Goal: Transaction & Acquisition: Book appointment/travel/reservation

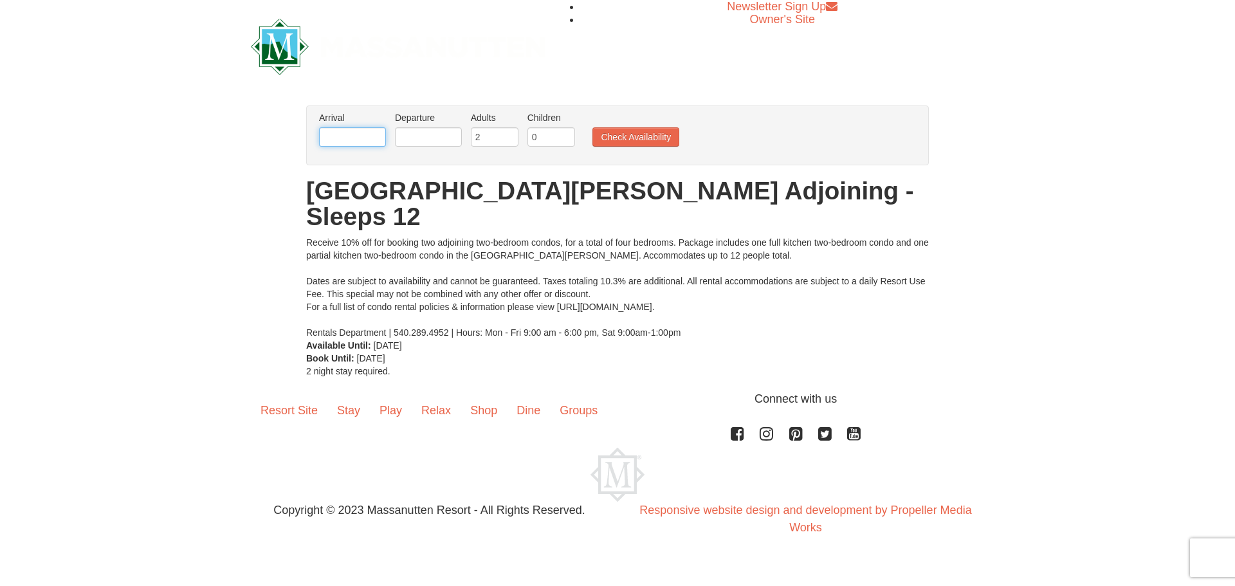
click at [374, 140] on input "text" at bounding box center [352, 136] width 67 height 19
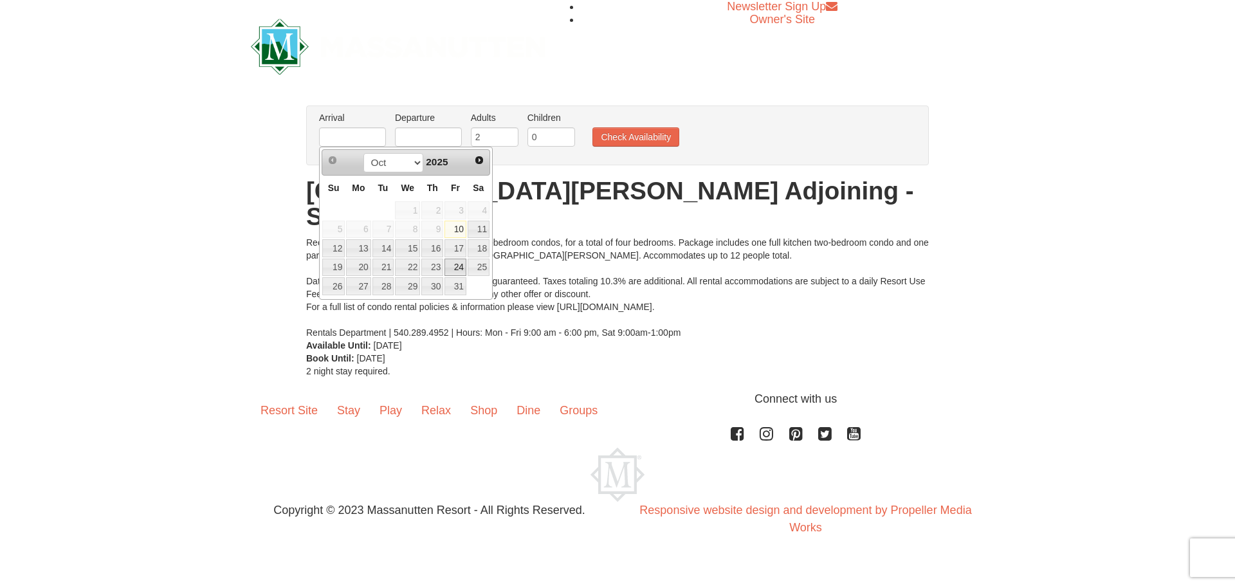
click at [460, 267] on link "24" at bounding box center [456, 268] width 22 height 18
type input "10/24/2025"
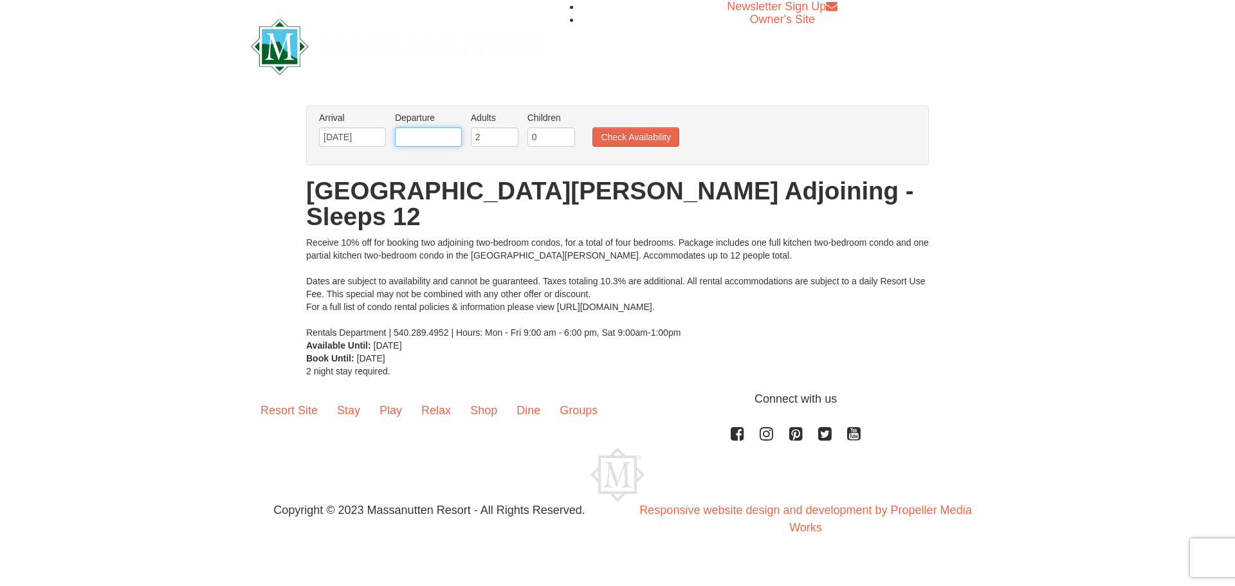
click at [447, 131] on input "text" at bounding box center [428, 136] width 67 height 19
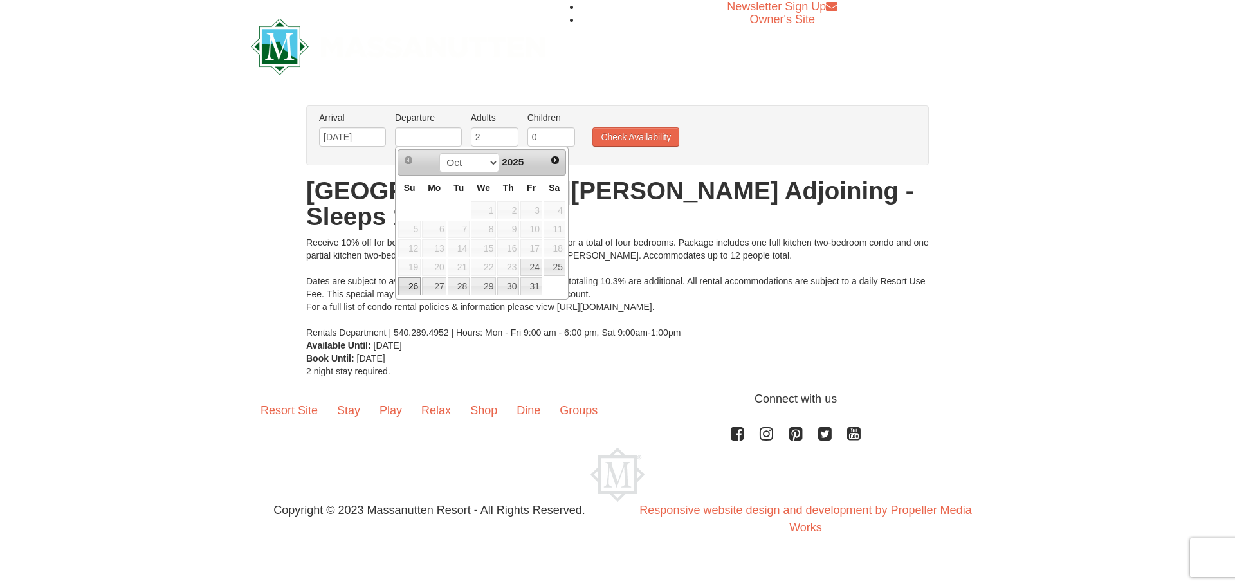
click at [414, 286] on link "26" at bounding box center [409, 286] width 23 height 18
type input "10/26/2025"
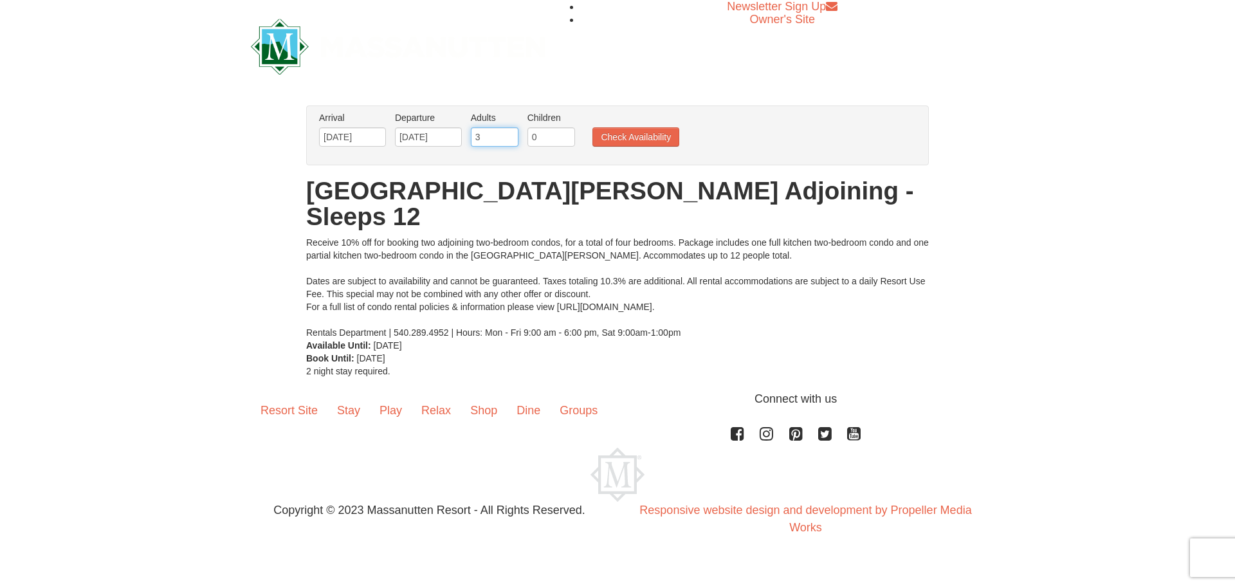
click at [510, 132] on input "3" at bounding box center [495, 136] width 48 height 19
click at [510, 132] on input "4" at bounding box center [495, 136] width 48 height 19
click at [510, 132] on input "5" at bounding box center [495, 136] width 48 height 19
click at [510, 132] on input "6" at bounding box center [495, 136] width 48 height 19
click at [510, 132] on input "7" at bounding box center [495, 136] width 48 height 19
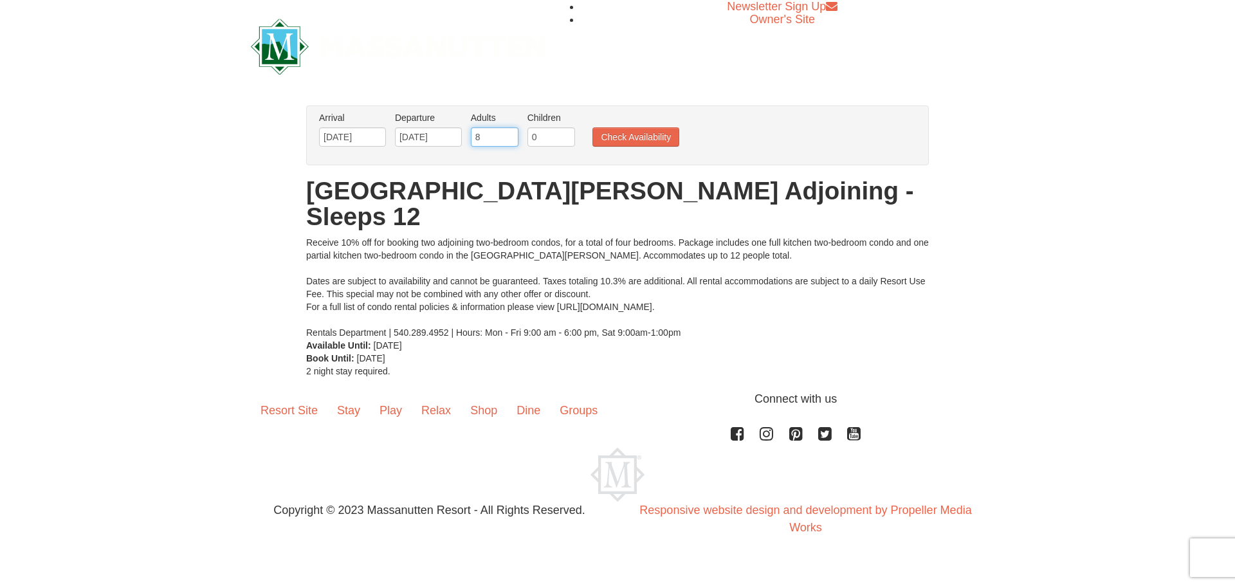
click at [510, 132] on input "8" at bounding box center [495, 136] width 48 height 19
click at [510, 132] on input "9" at bounding box center [495, 136] width 48 height 19
click at [510, 132] on input "10" at bounding box center [495, 136] width 48 height 19
click at [510, 132] on input "11" at bounding box center [495, 136] width 48 height 19
click at [510, 132] on input "12" at bounding box center [495, 136] width 48 height 19
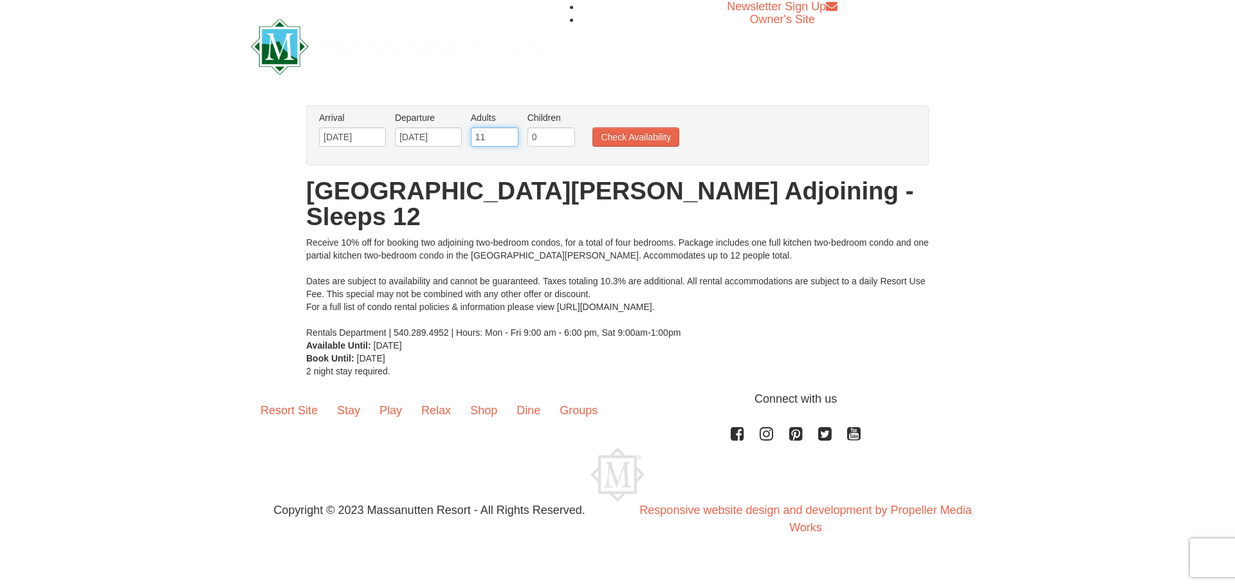
click at [510, 143] on input "11" at bounding box center [495, 136] width 48 height 19
click at [509, 140] on input "10" at bounding box center [495, 136] width 48 height 19
click at [509, 140] on input "9" at bounding box center [495, 136] width 48 height 19
click at [509, 140] on input "8" at bounding box center [495, 136] width 48 height 19
click at [509, 140] on input "7" at bounding box center [495, 136] width 48 height 19
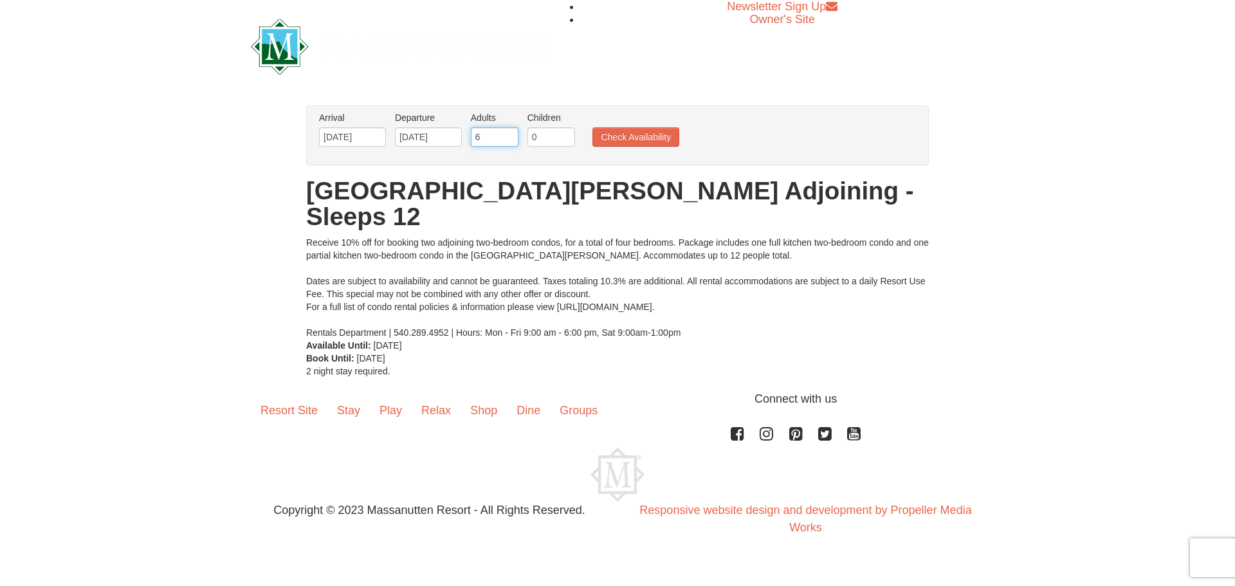
type input "6"
click at [509, 140] on input "6" at bounding box center [495, 136] width 48 height 19
click at [542, 138] on input "0" at bounding box center [552, 136] width 48 height 19
click at [566, 133] on input "1" at bounding box center [552, 136] width 48 height 19
click at [566, 133] on input "2" at bounding box center [552, 136] width 48 height 19
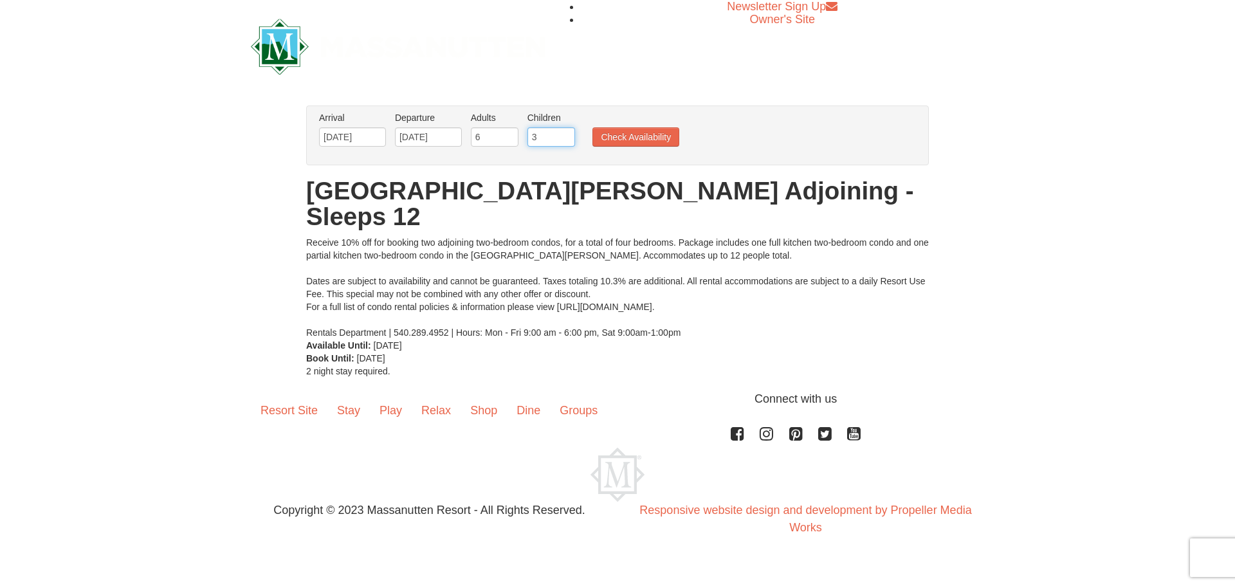
click at [566, 133] on input "3" at bounding box center [552, 136] width 48 height 19
click at [566, 133] on input "4" at bounding box center [552, 136] width 48 height 19
type input "5"
click at [566, 133] on input "5" at bounding box center [552, 136] width 48 height 19
click at [510, 133] on input "7" at bounding box center [495, 136] width 48 height 19
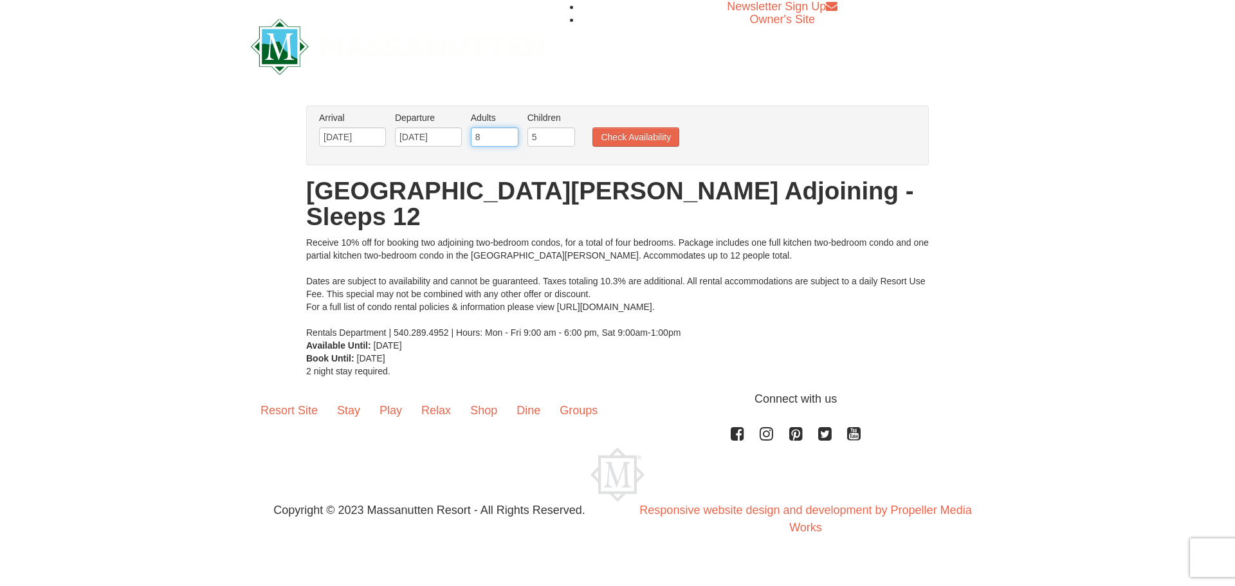
type input "8"
click at [510, 133] on input "8" at bounding box center [495, 136] width 48 height 19
click at [613, 136] on button "Check Availability" at bounding box center [636, 136] width 87 height 19
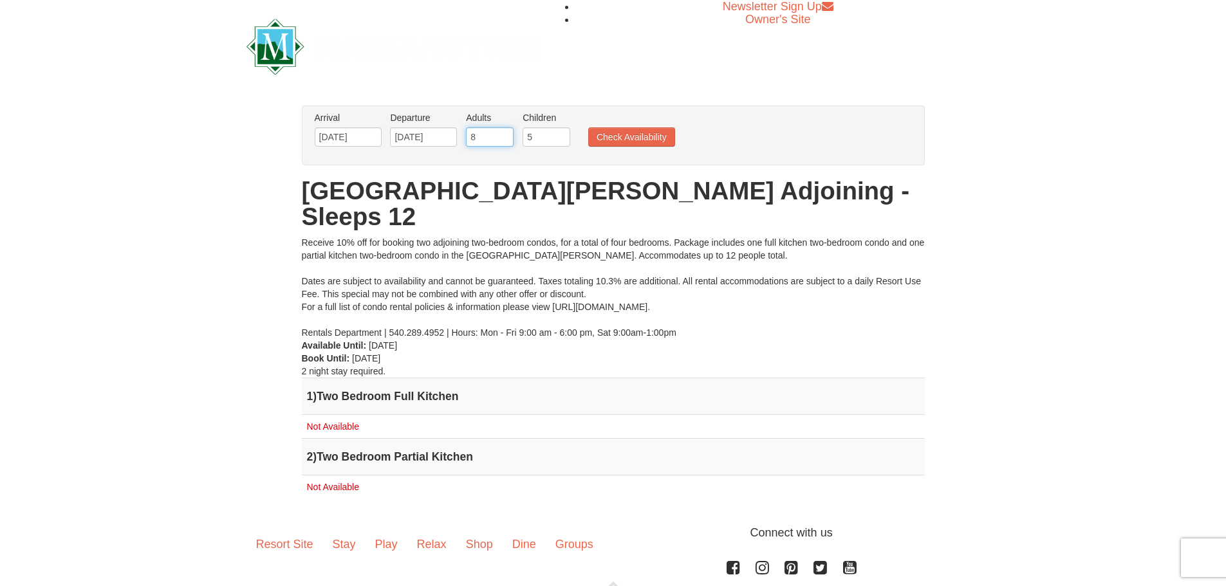
click at [481, 134] on input "8" at bounding box center [490, 136] width 48 height 19
type input "7"
click at [504, 141] on input "7" at bounding box center [490, 136] width 48 height 19
click at [609, 139] on button "Check Availability" at bounding box center [631, 136] width 87 height 19
click at [356, 136] on input "[DATE]" at bounding box center [348, 136] width 67 height 19
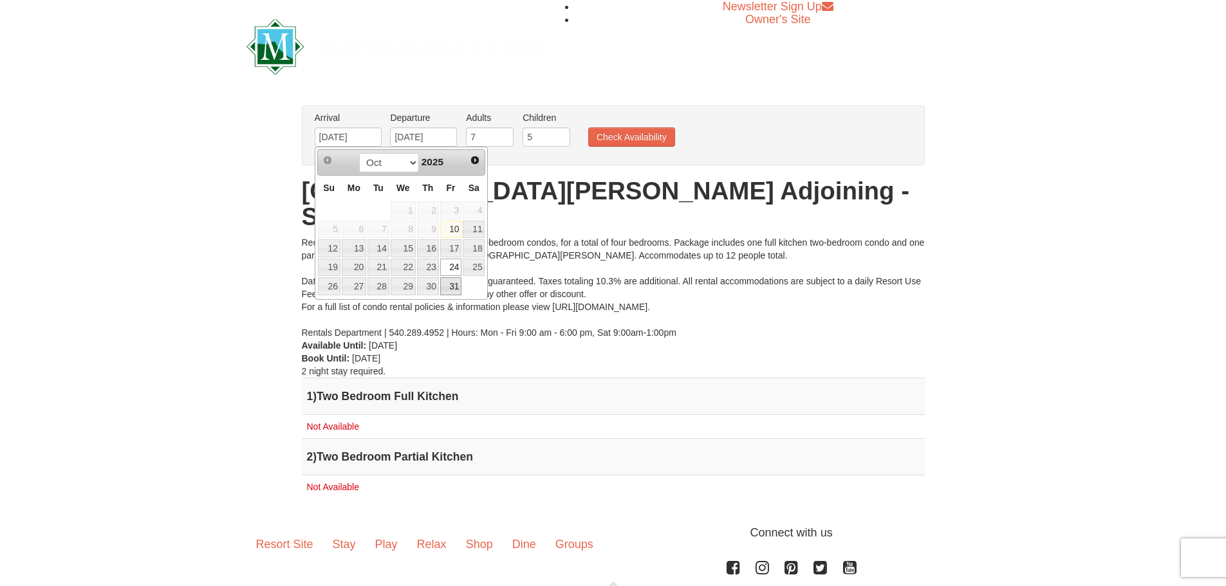
click at [453, 284] on link "31" at bounding box center [451, 286] width 22 height 18
type input "[DATE]"
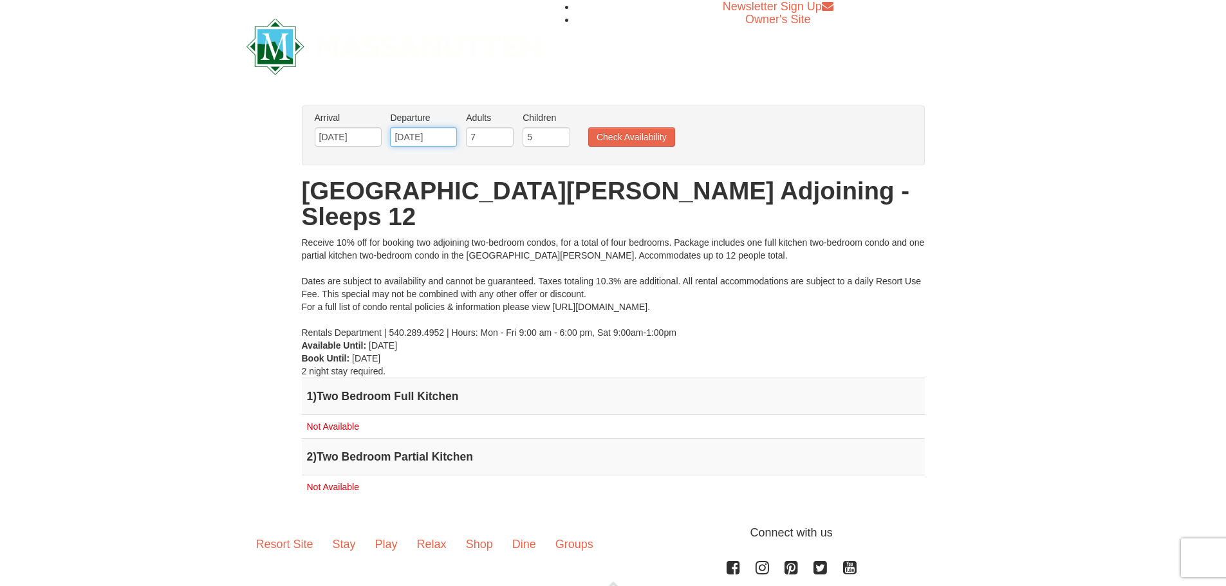
click at [443, 141] on input "[DATE]" at bounding box center [423, 136] width 67 height 19
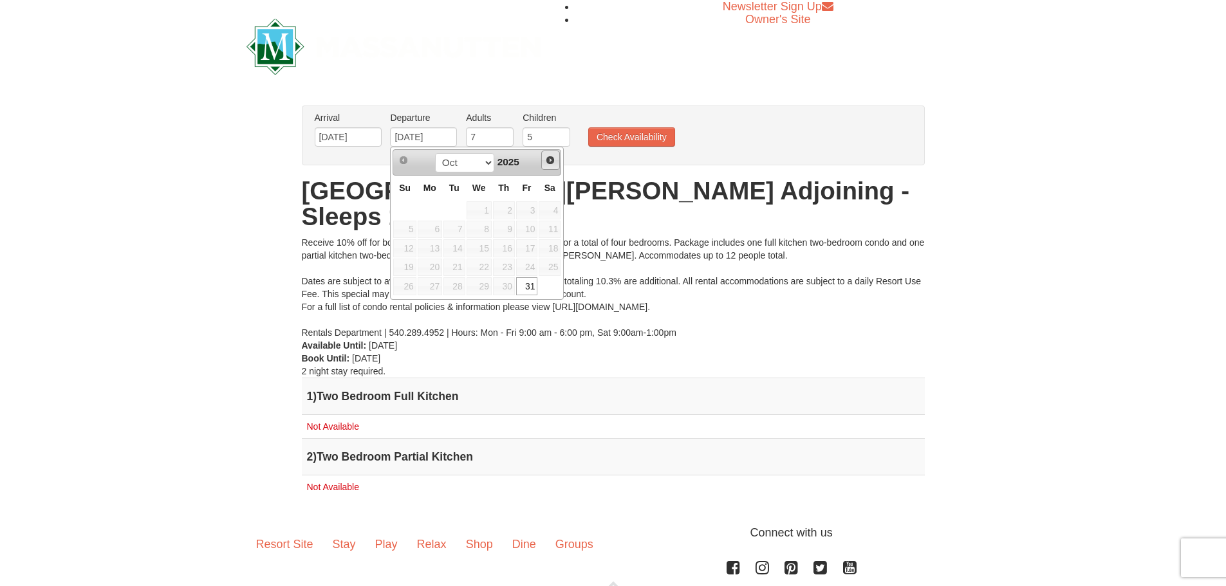
click at [546, 160] on span "Next" at bounding box center [550, 160] width 10 height 10
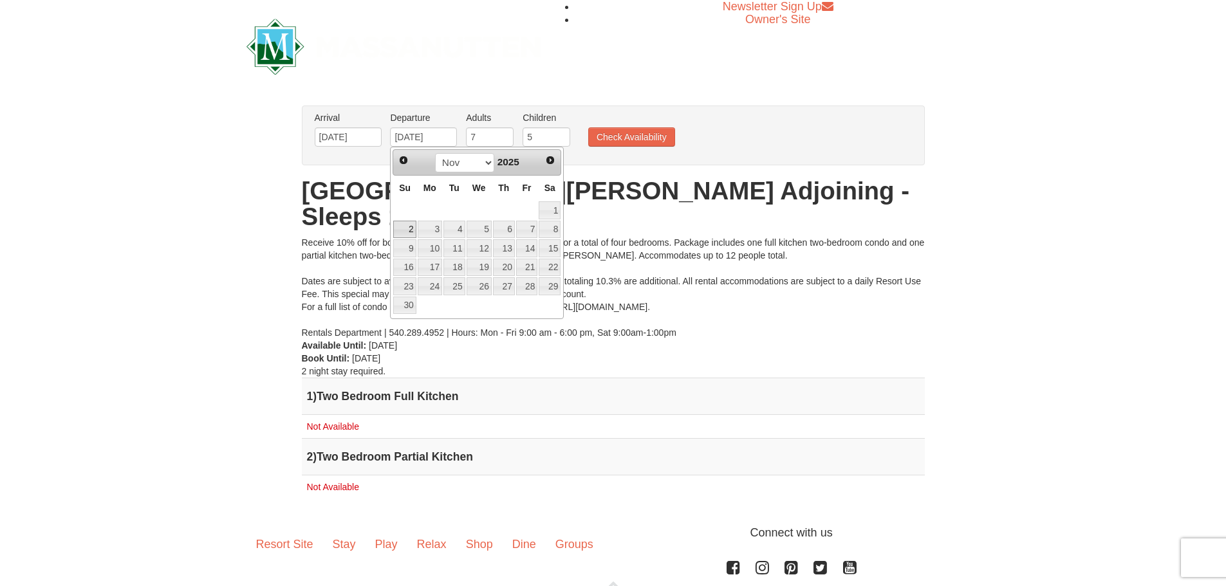
click at [407, 228] on link "2" at bounding box center [404, 230] width 23 height 18
type input "[DATE]"
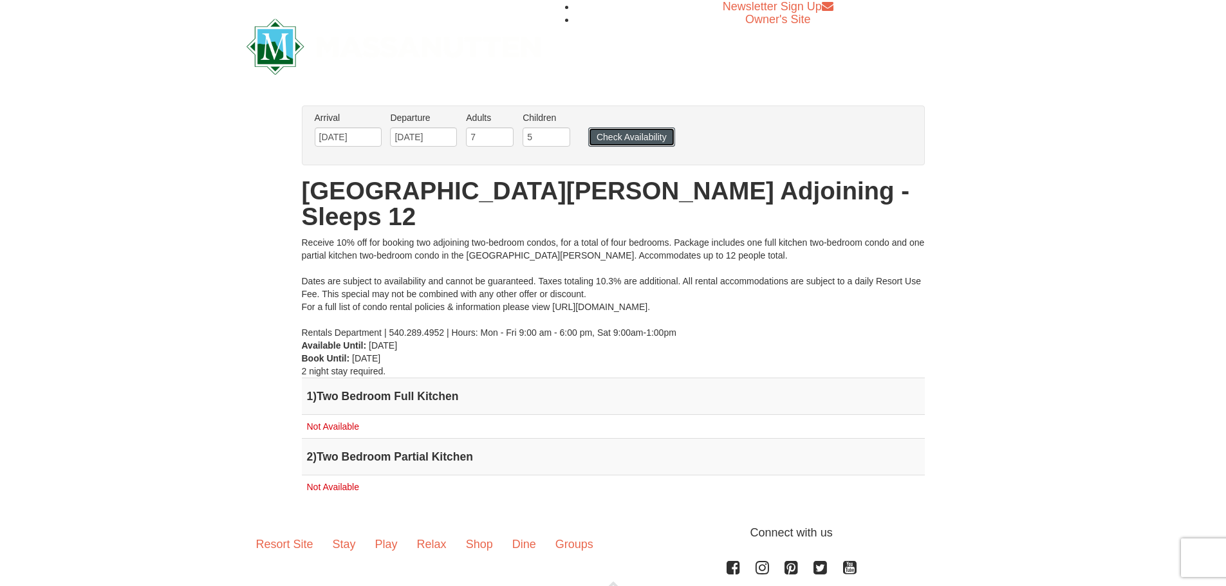
click at [614, 136] on button "Check Availability" at bounding box center [631, 136] width 87 height 19
click at [378, 139] on input "10/31/2025" at bounding box center [348, 136] width 67 height 19
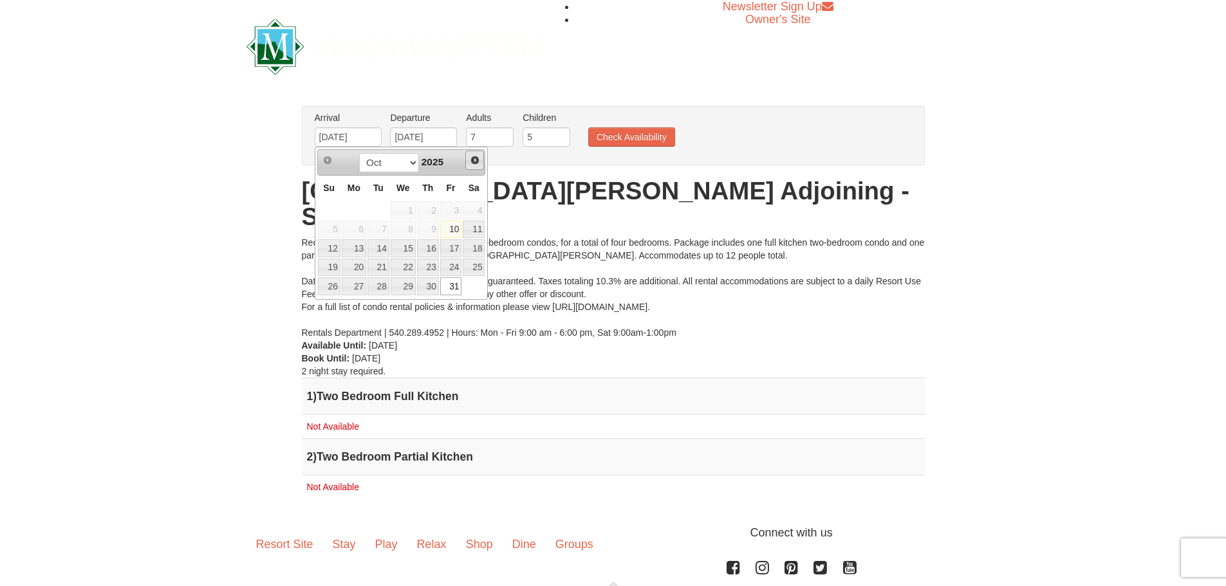
click at [471, 161] on span "Next" at bounding box center [475, 160] width 10 height 10
click at [453, 249] on link "14" at bounding box center [451, 248] width 22 height 18
type input "[DATE]"
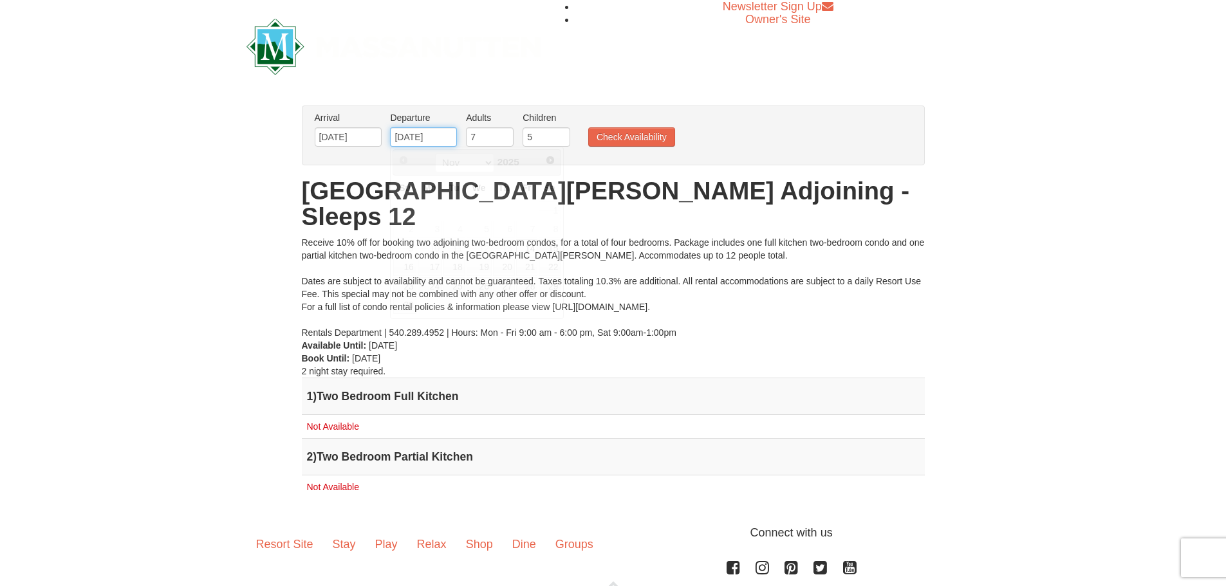
click at [448, 134] on input "[DATE]" at bounding box center [423, 136] width 67 height 19
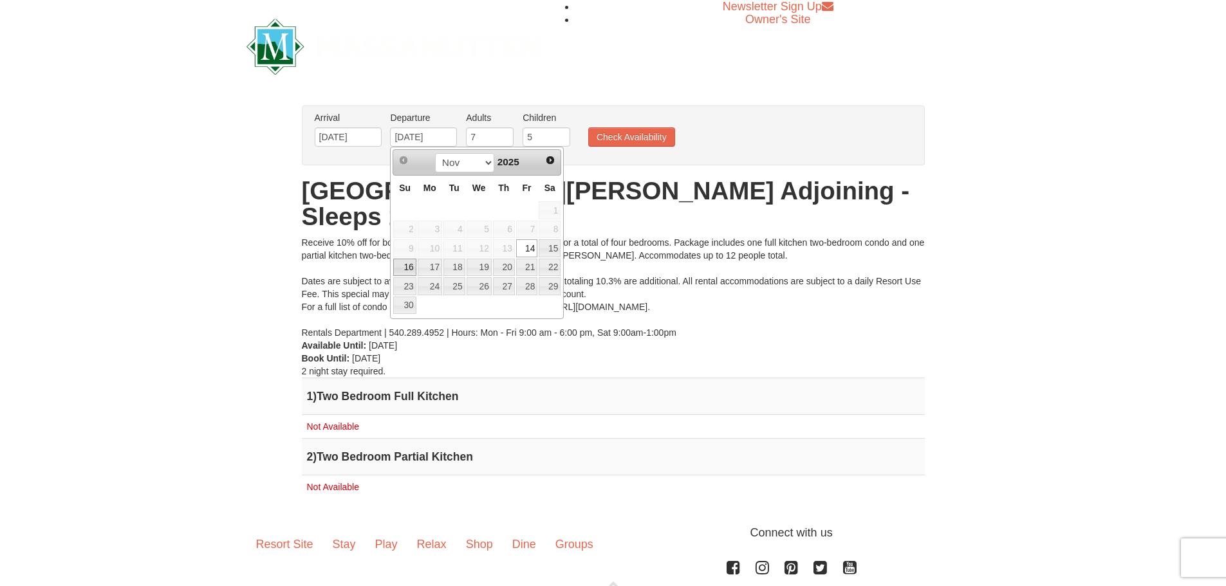
click at [405, 268] on link "16" at bounding box center [404, 268] width 23 height 18
type input "[DATE]"
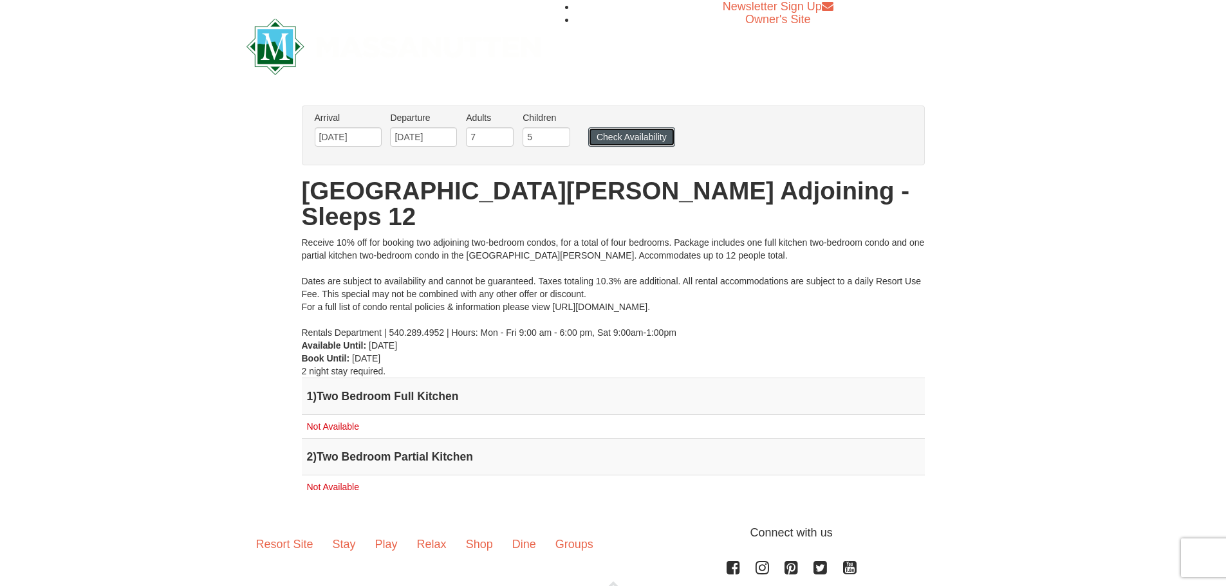
click at [609, 138] on button "Check Availability" at bounding box center [631, 136] width 87 height 19
type input "6"
click at [503, 140] on input "6" at bounding box center [490, 136] width 48 height 19
type input "4"
click at [561, 141] on input "4" at bounding box center [546, 136] width 48 height 19
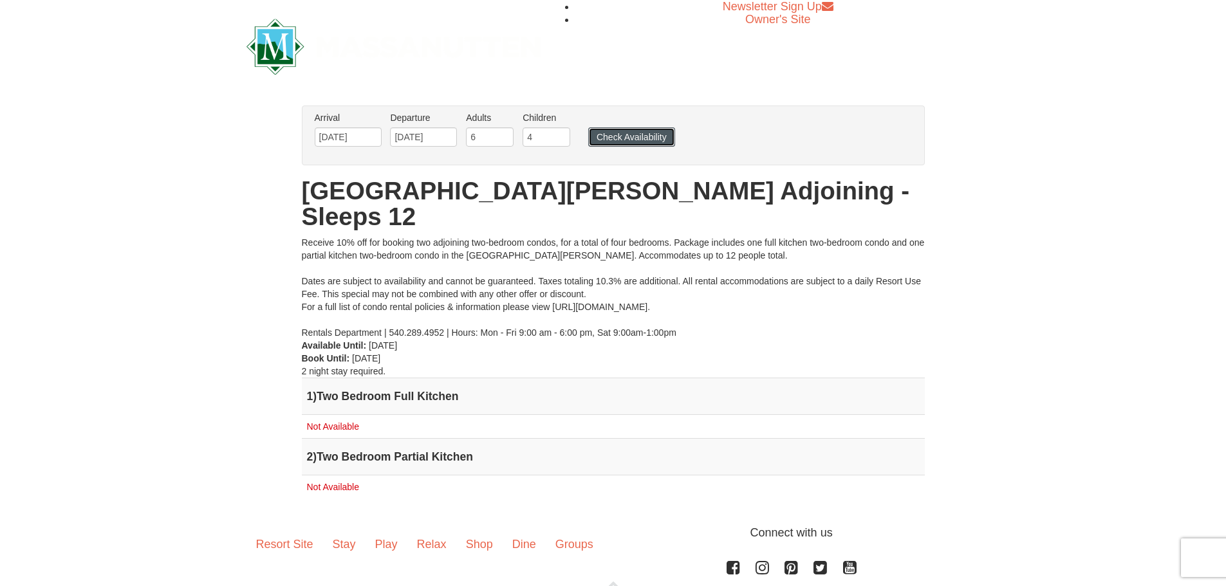
click at [620, 136] on button "Check Availability" at bounding box center [631, 136] width 87 height 19
click at [485, 142] on input "6" at bounding box center [490, 136] width 48 height 19
click at [506, 141] on input "5" at bounding box center [490, 136] width 48 height 19
type input "4"
click at [506, 141] on input "4" at bounding box center [490, 136] width 48 height 19
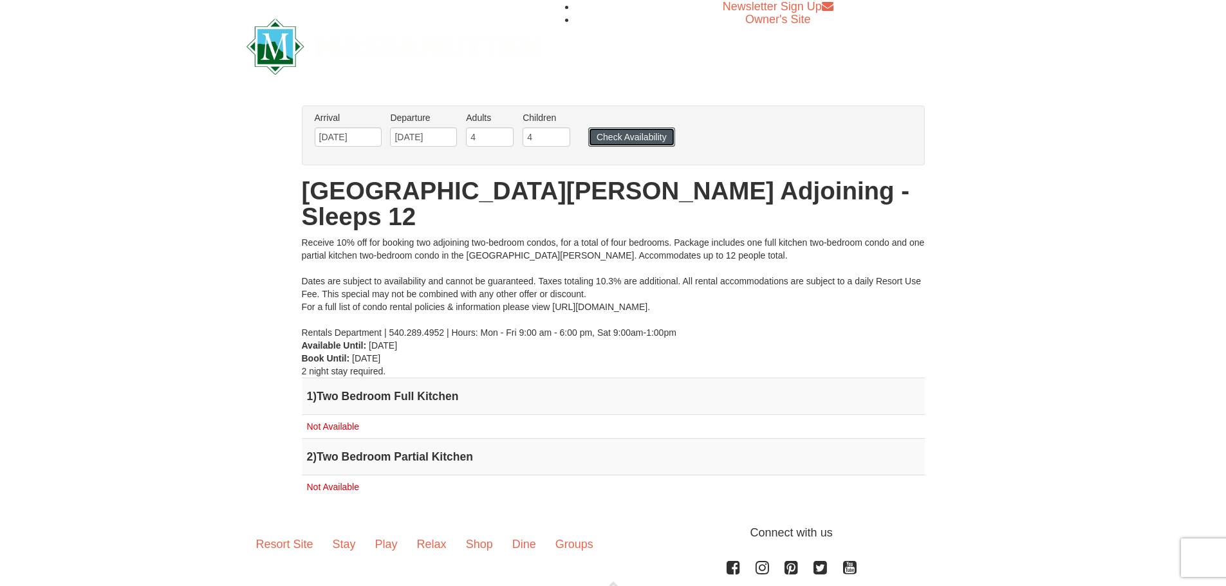
click at [609, 140] on button "Check Availability" at bounding box center [631, 136] width 87 height 19
click at [537, 137] on input "4" at bounding box center [546, 136] width 48 height 19
click at [559, 141] on input "3" at bounding box center [546, 136] width 48 height 19
type input "2"
click at [559, 141] on input "2" at bounding box center [546, 136] width 48 height 19
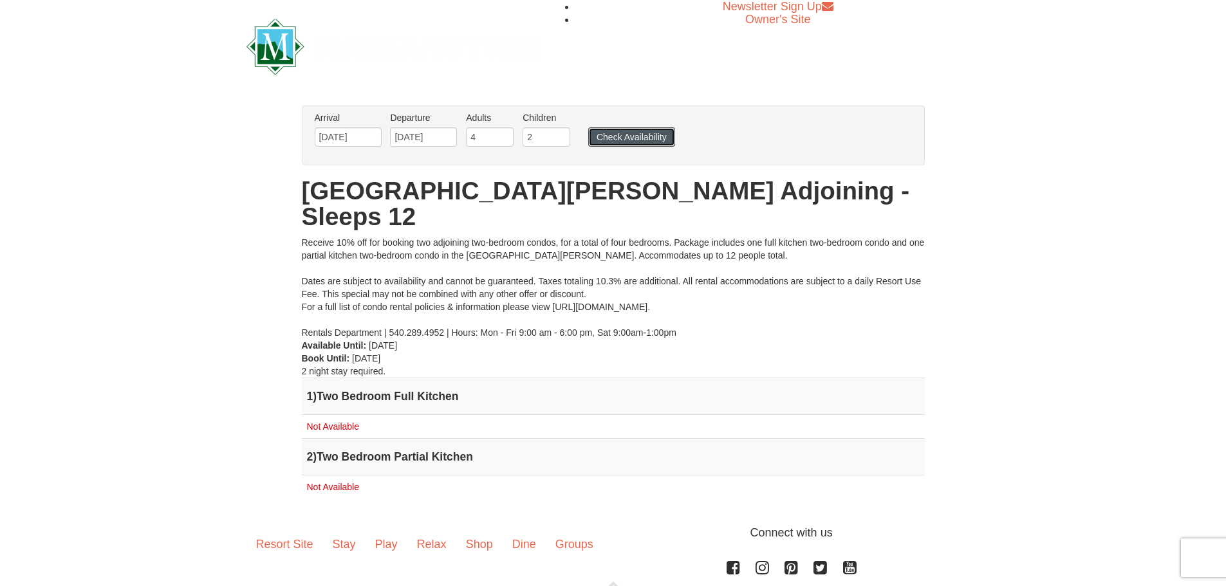
click at [605, 134] on button "Check Availability" at bounding box center [631, 136] width 87 height 19
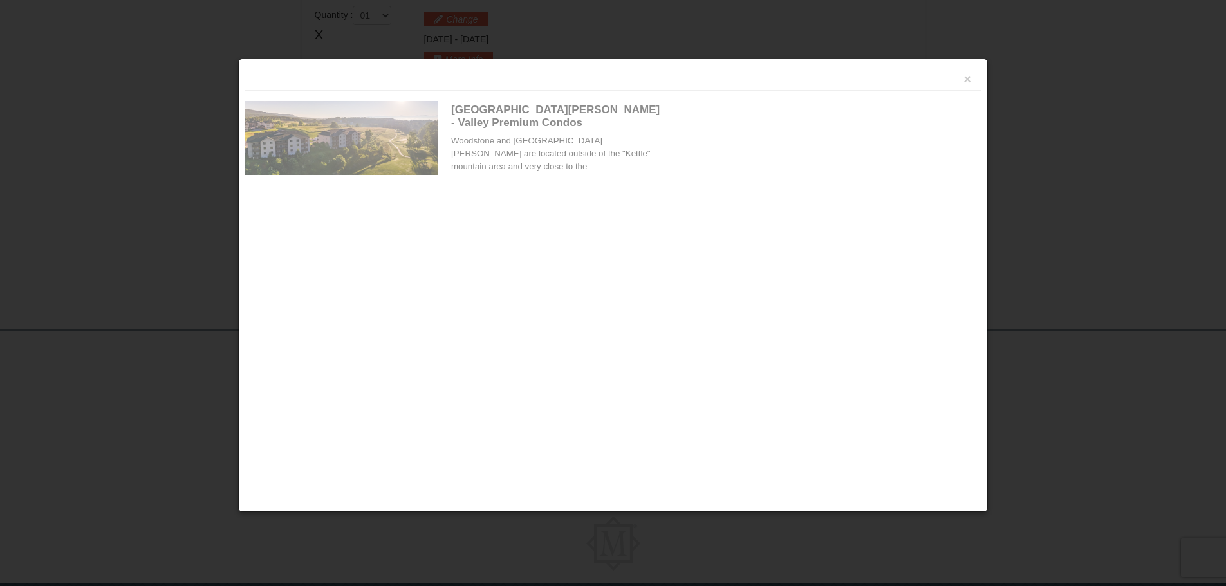
scroll to position [394, 0]
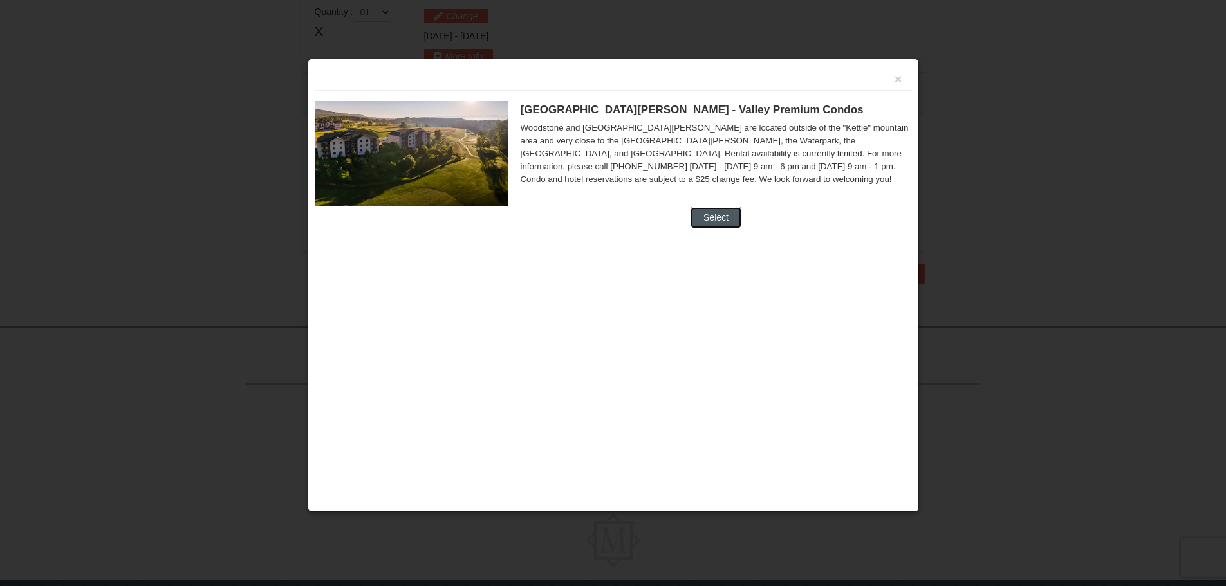
click at [718, 220] on button "Select" at bounding box center [715, 217] width 51 height 21
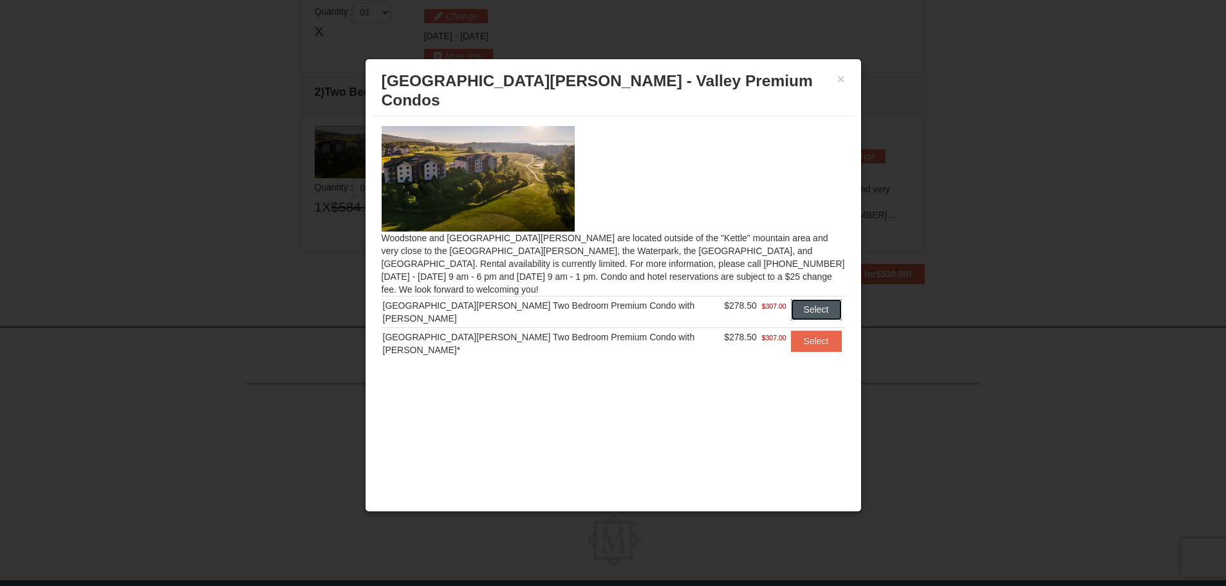
click at [811, 299] on button "Select" at bounding box center [816, 309] width 51 height 21
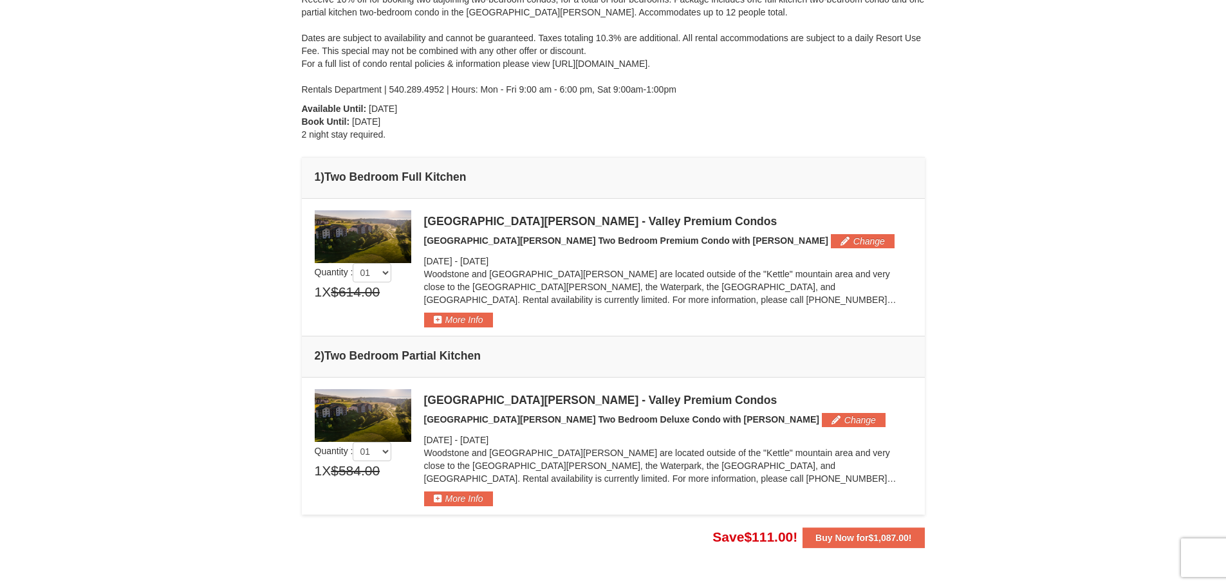
scroll to position [193, 0]
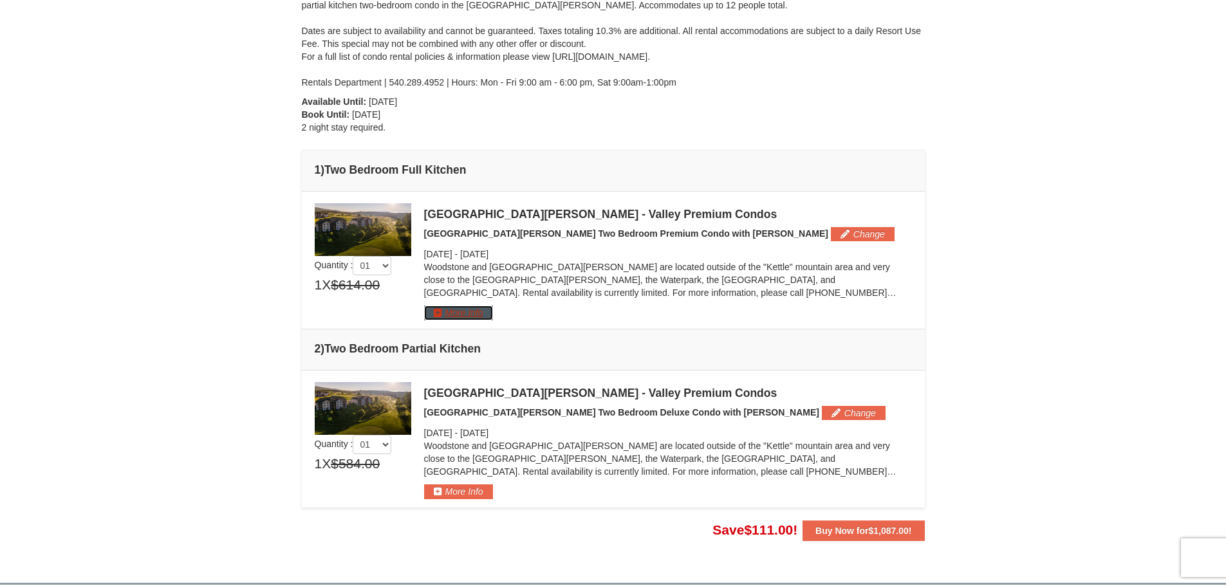
click at [452, 313] on button "More Info" at bounding box center [458, 313] width 69 height 14
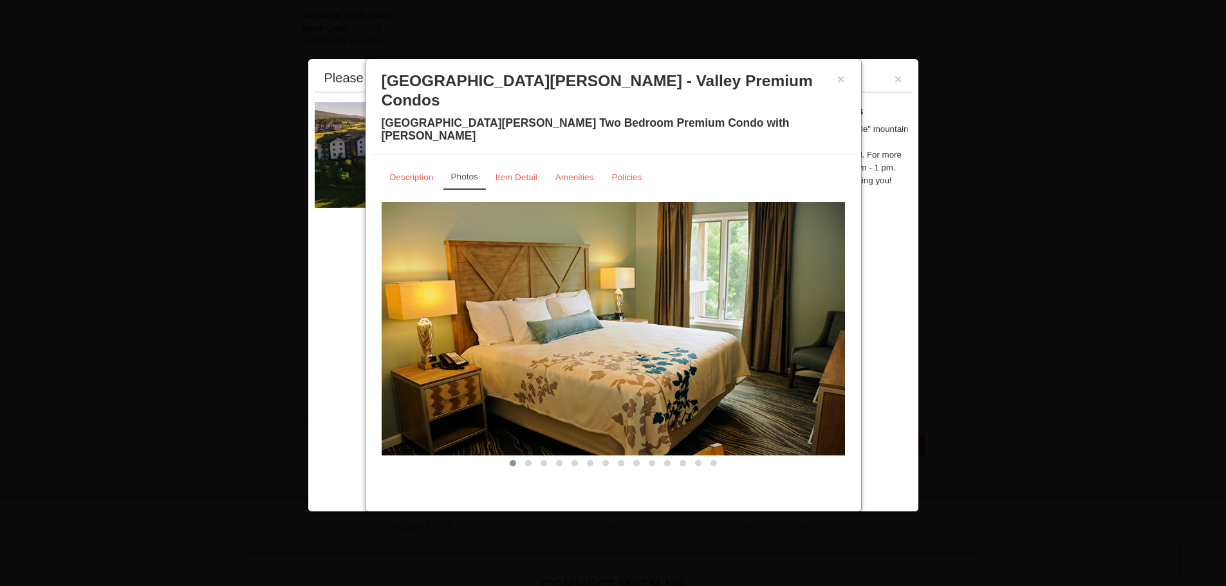
scroll to position [241, 0]
click at [525, 460] on span at bounding box center [528, 463] width 6 height 6
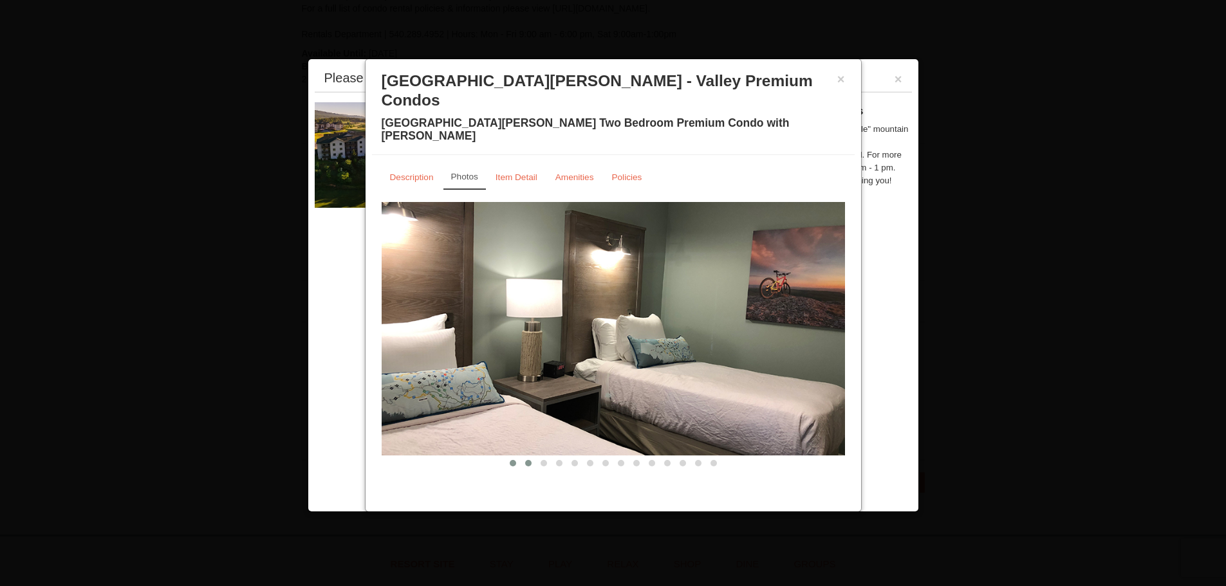
click at [510, 460] on span at bounding box center [513, 463] width 6 height 6
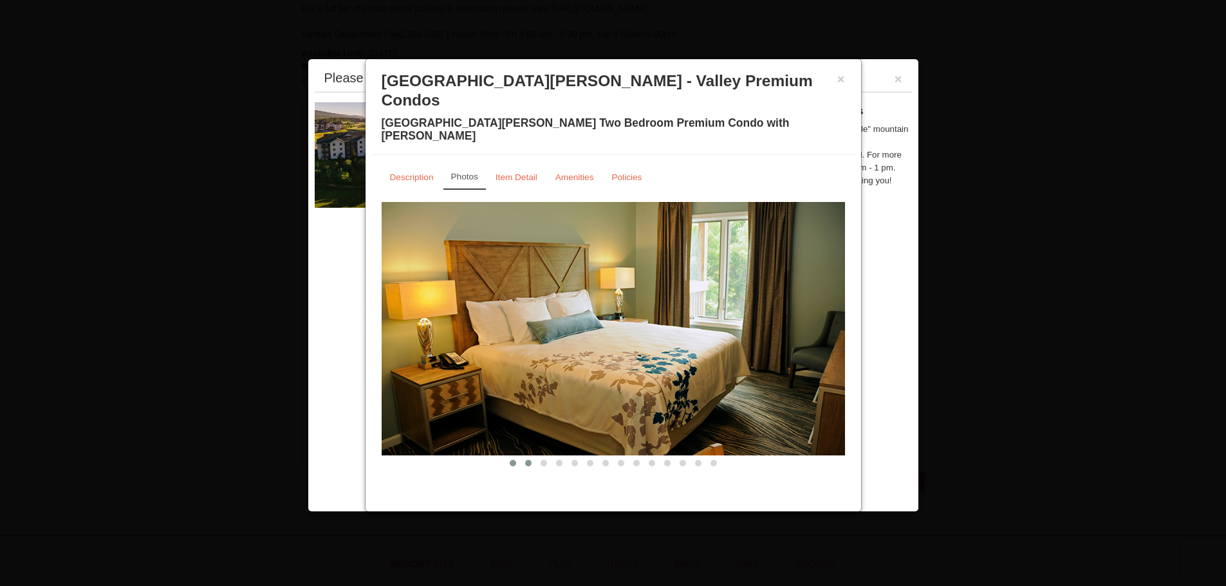
click at [526, 460] on span at bounding box center [528, 463] width 6 height 6
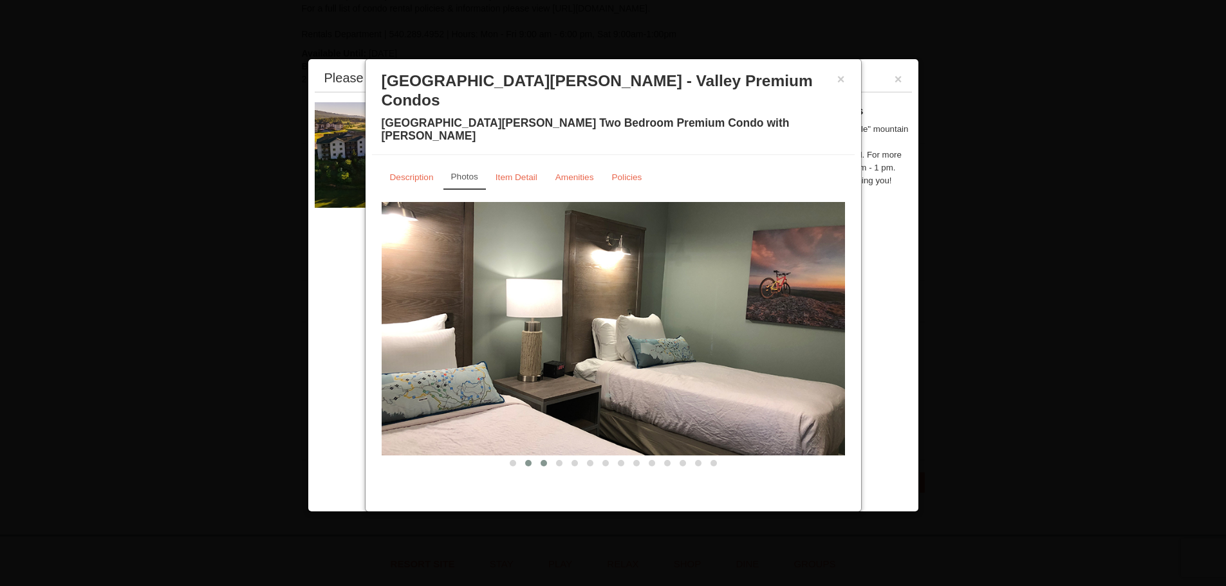
click at [542, 460] on span at bounding box center [543, 463] width 6 height 6
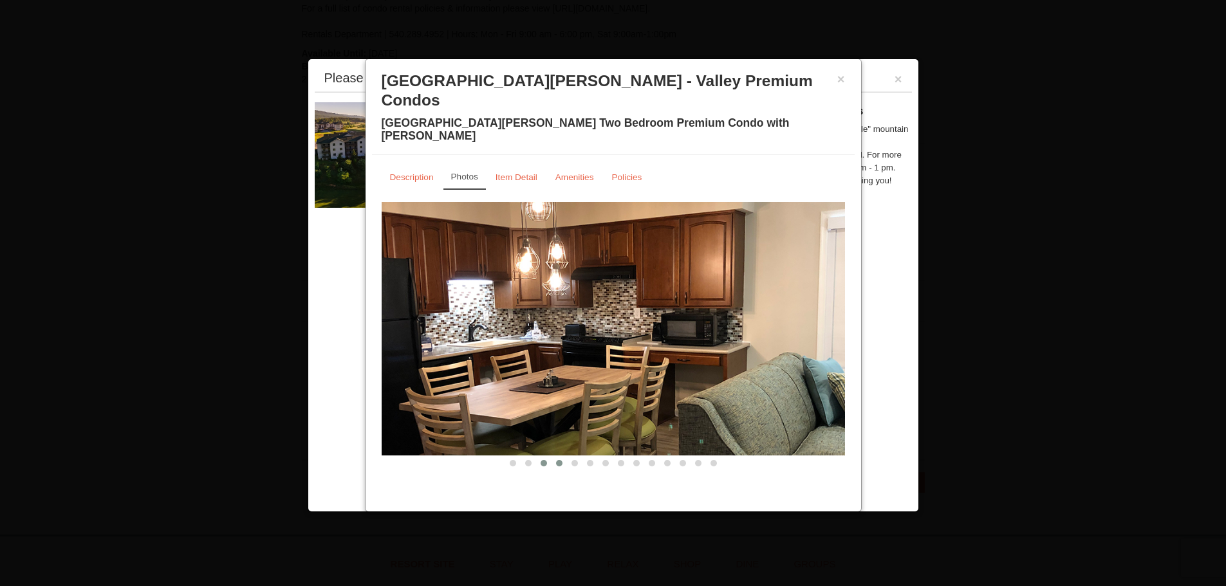
click at [556, 460] on span at bounding box center [559, 463] width 6 height 6
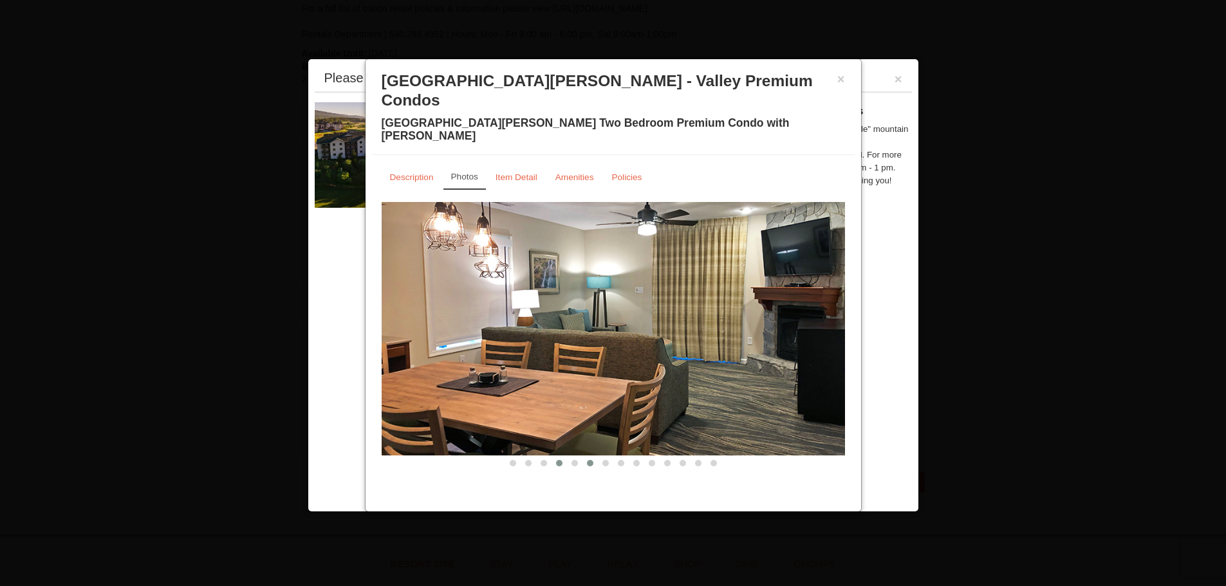
click at [589, 460] on span at bounding box center [590, 463] width 6 height 6
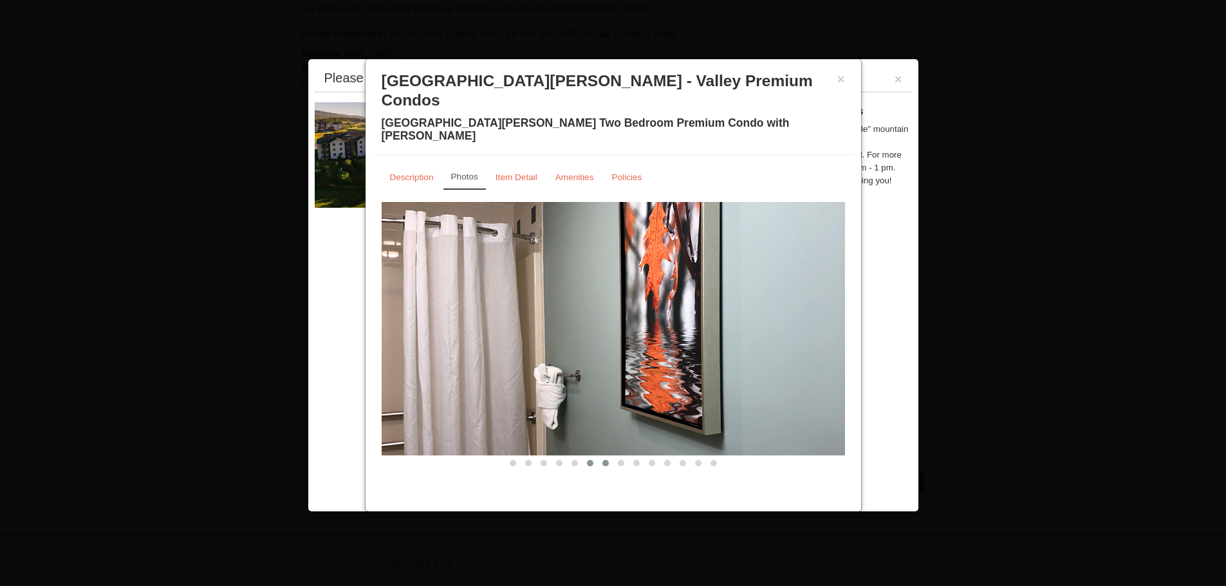
click at [608, 460] on span at bounding box center [605, 463] width 6 height 6
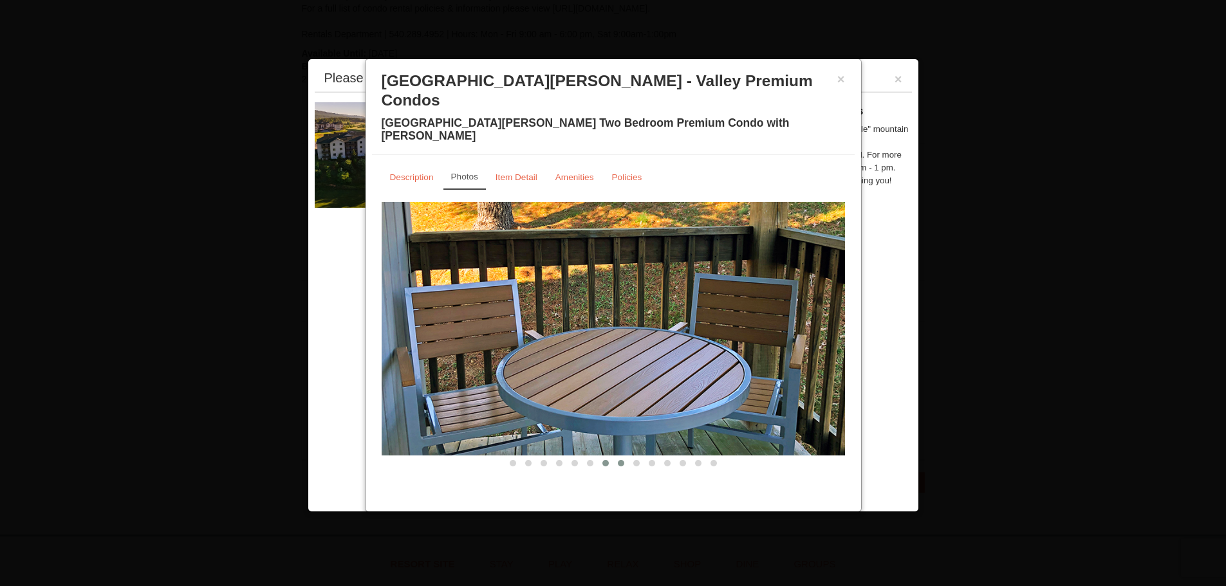
click at [619, 460] on span at bounding box center [621, 463] width 6 height 6
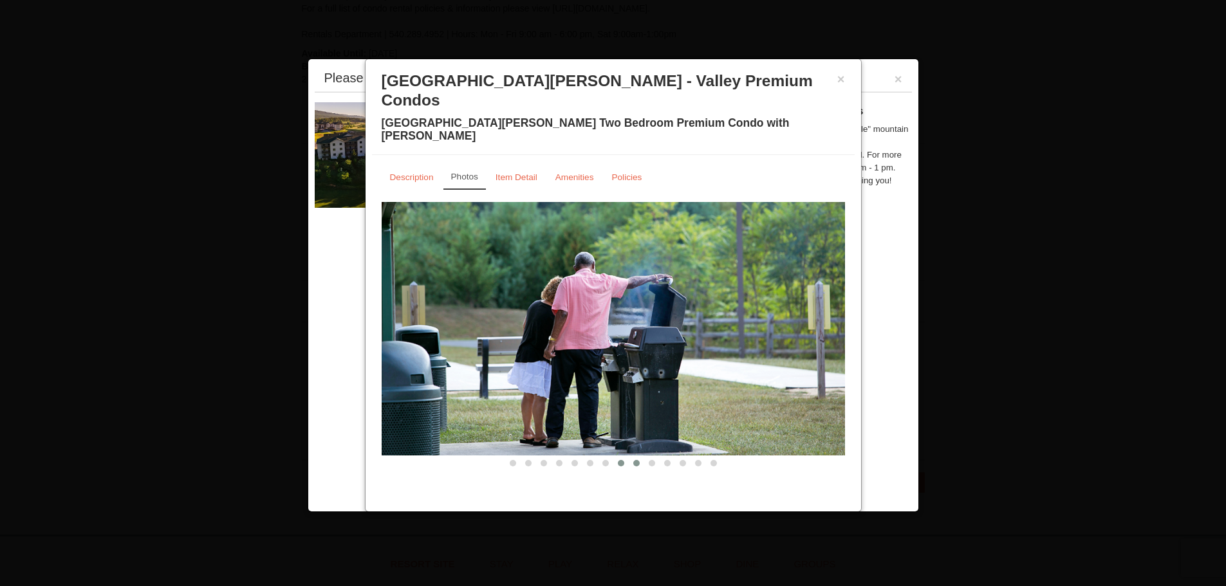
click at [633, 460] on span at bounding box center [636, 463] width 6 height 6
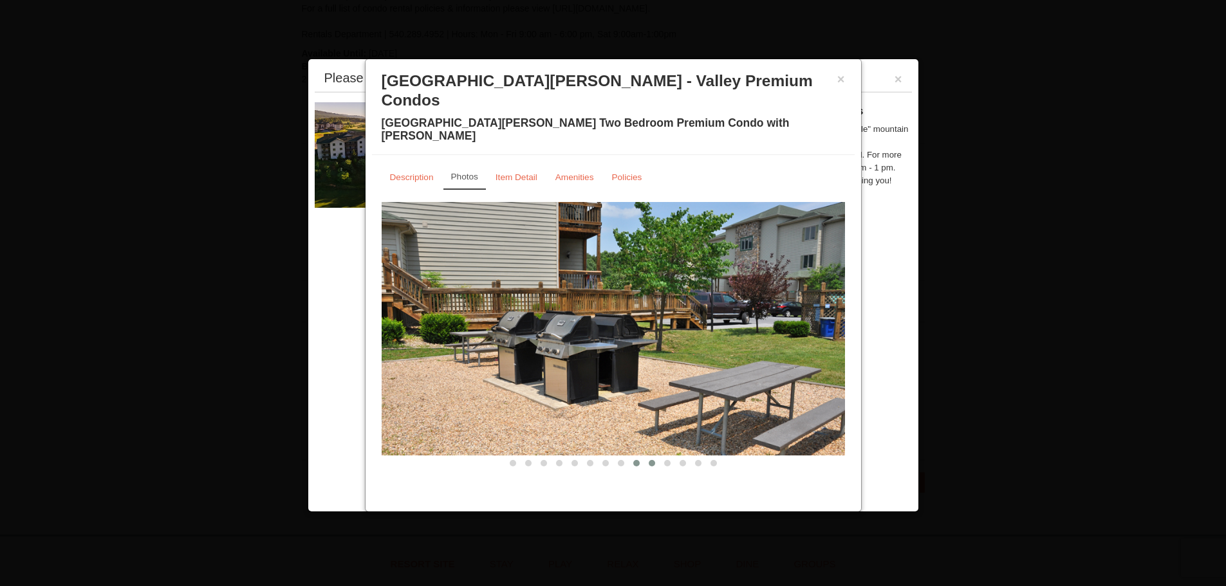
click at [649, 460] on span at bounding box center [652, 463] width 6 height 6
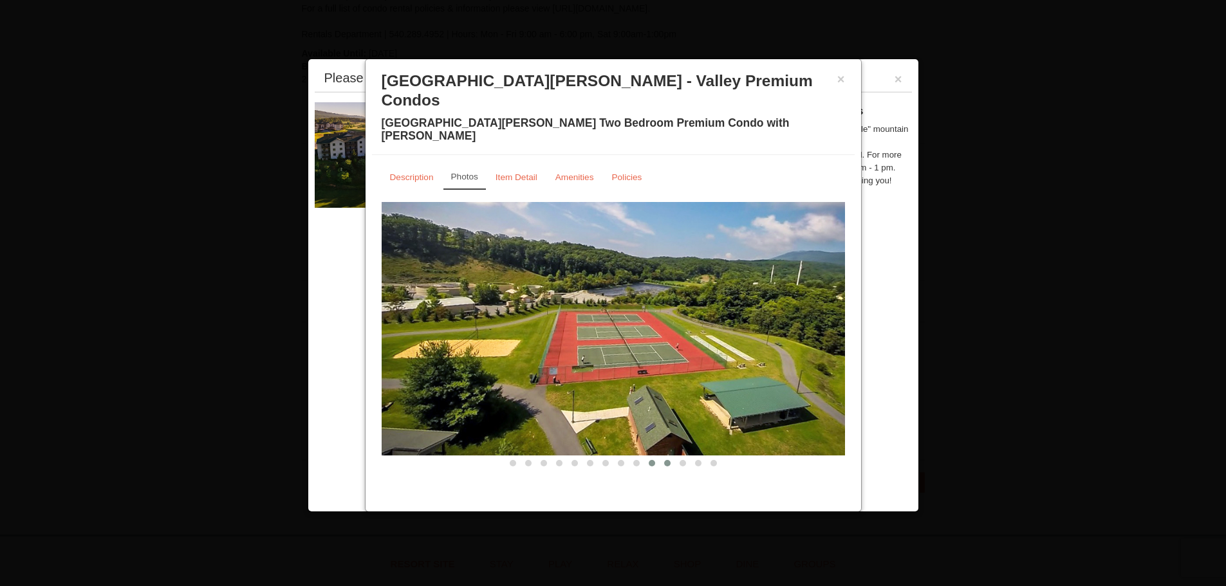
click at [668, 460] on span at bounding box center [667, 463] width 6 height 6
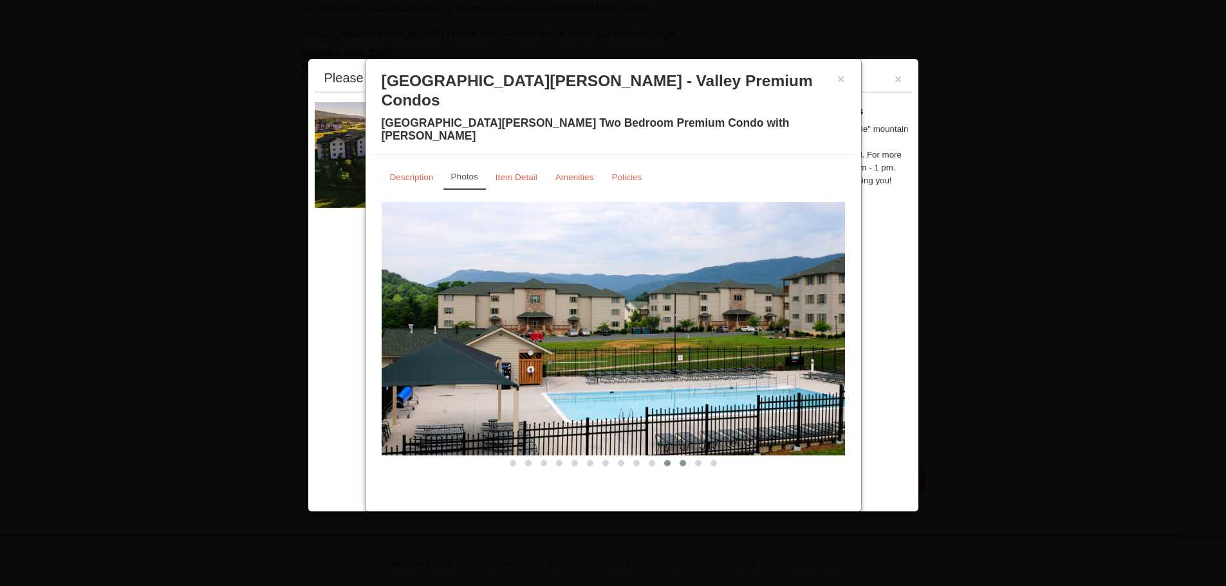
click at [683, 460] on span at bounding box center [682, 463] width 6 height 6
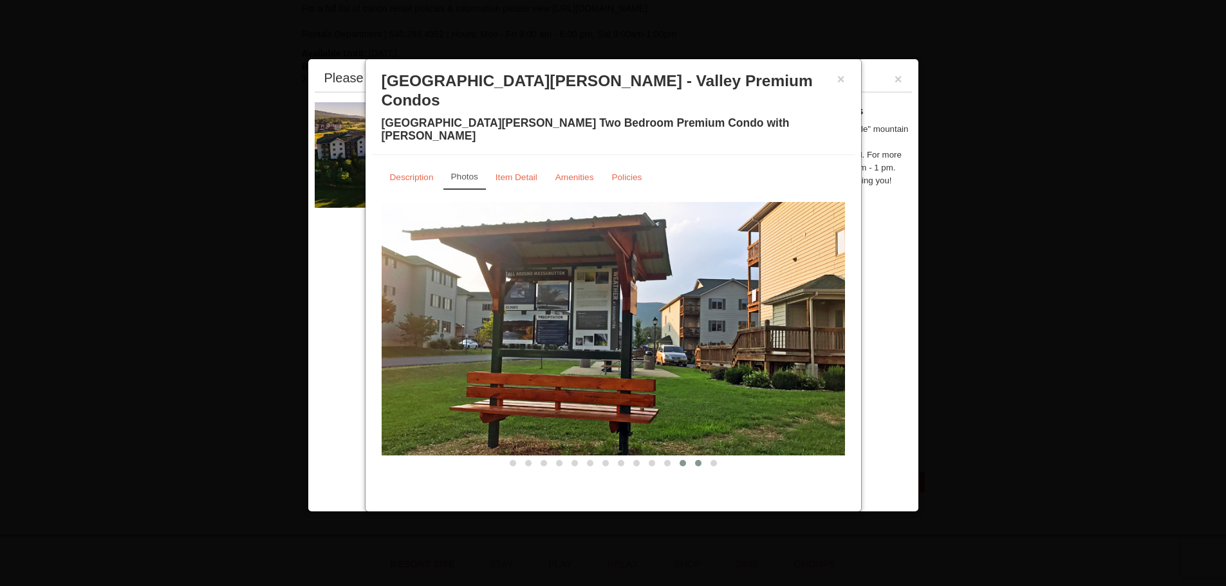
click at [699, 460] on span at bounding box center [698, 463] width 6 height 6
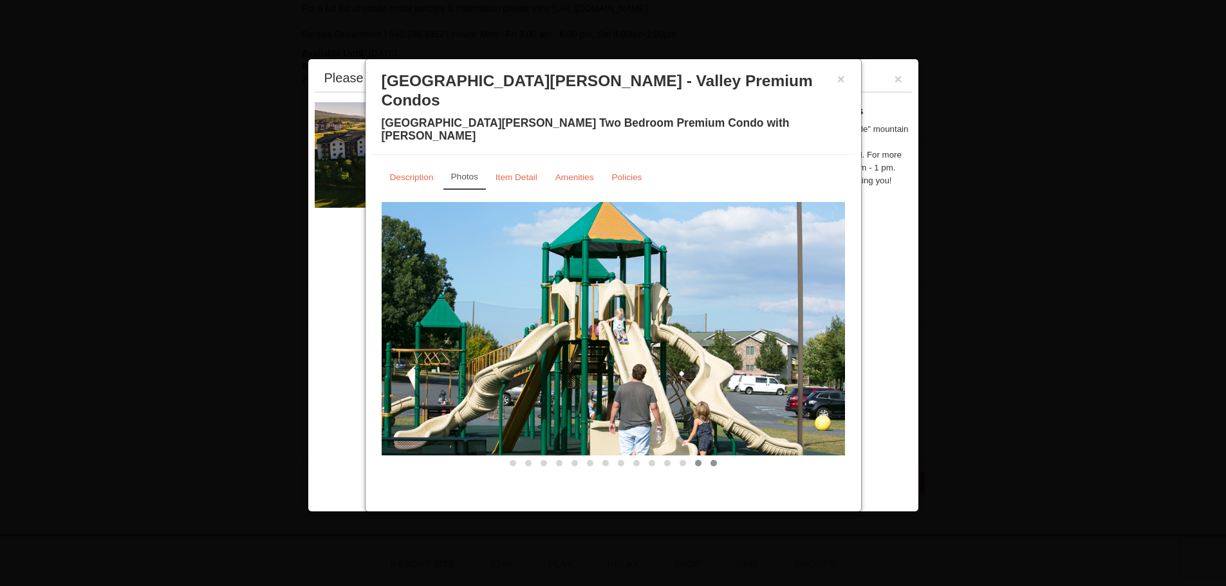
click at [714, 460] on span at bounding box center [713, 463] width 6 height 6
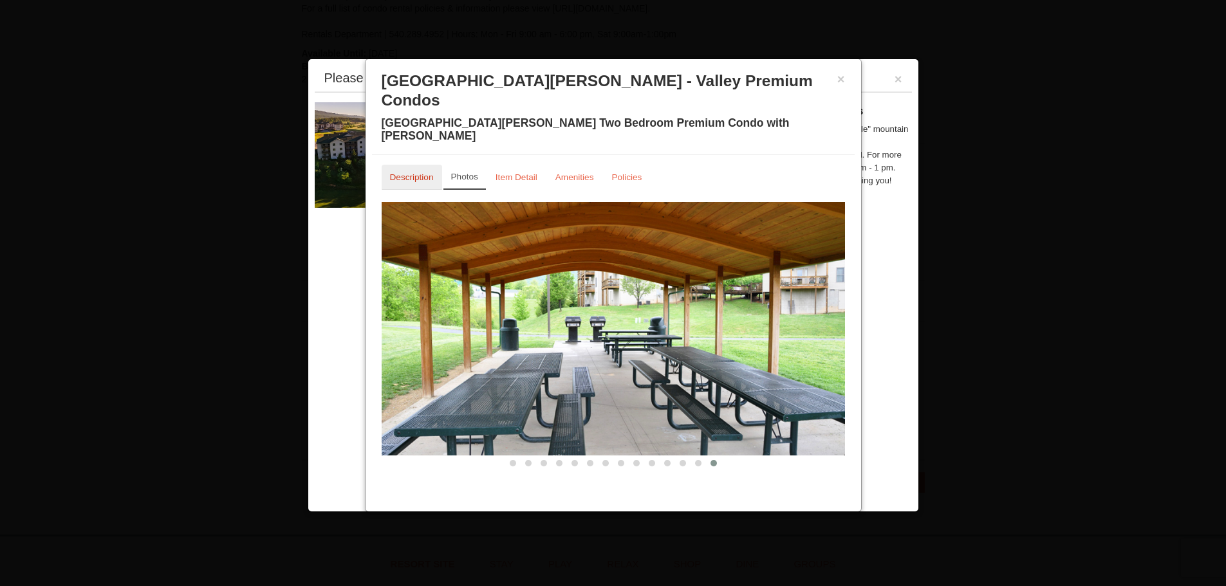
click at [407, 172] on small "Description" at bounding box center [412, 177] width 44 height 10
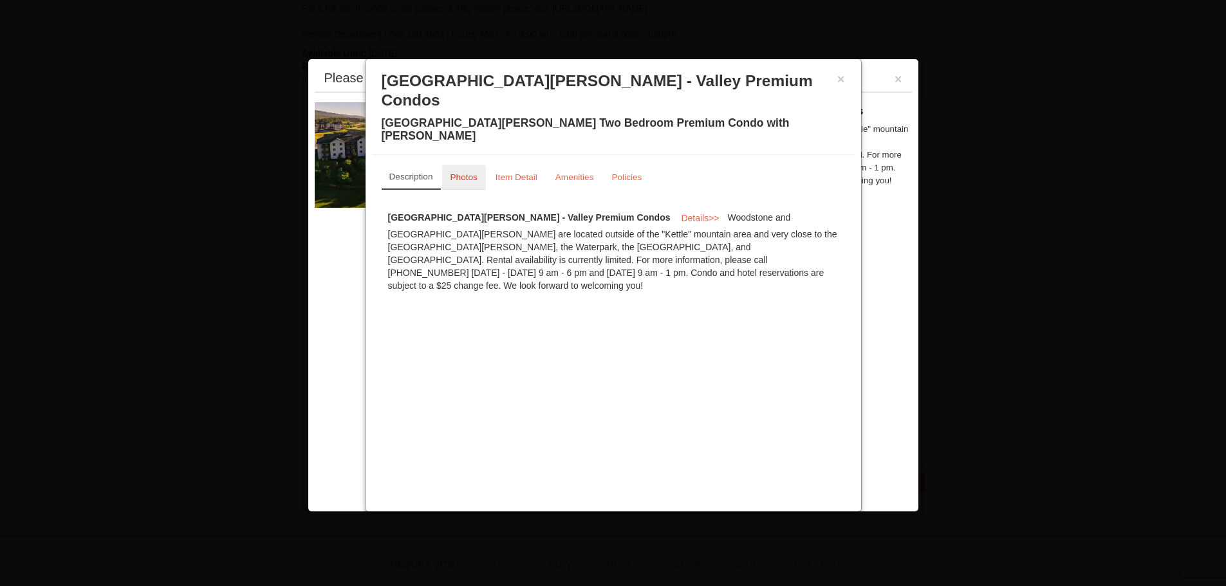
click at [465, 165] on link "Photos" at bounding box center [464, 177] width 44 height 25
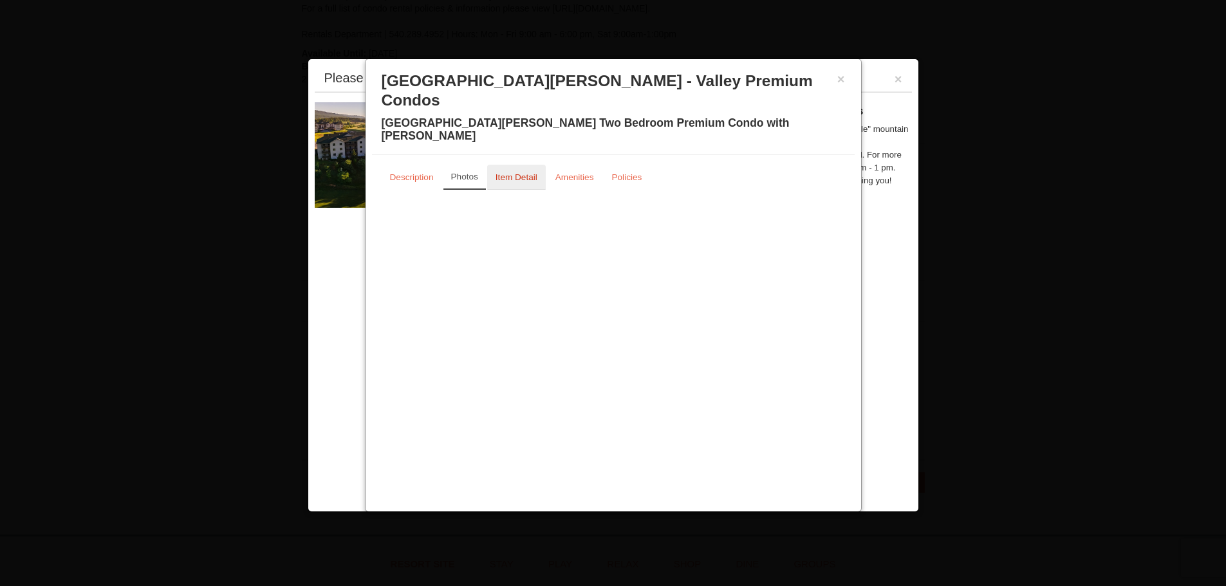
click at [520, 172] on small "Item Detail" at bounding box center [516, 177] width 42 height 10
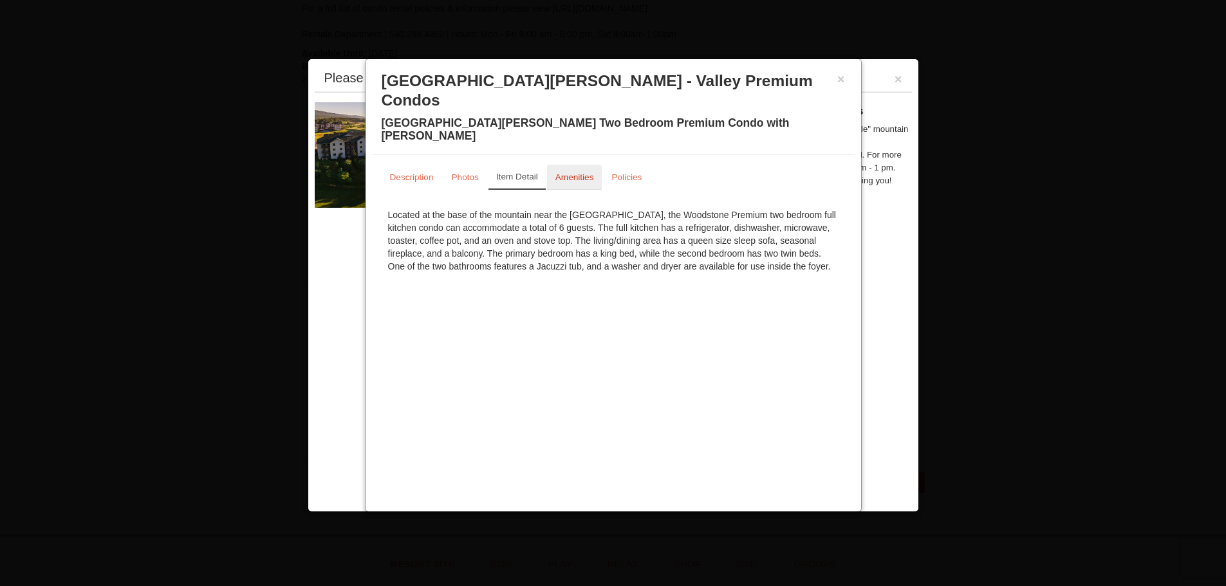
click at [581, 165] on link "Amenities" at bounding box center [574, 177] width 55 height 25
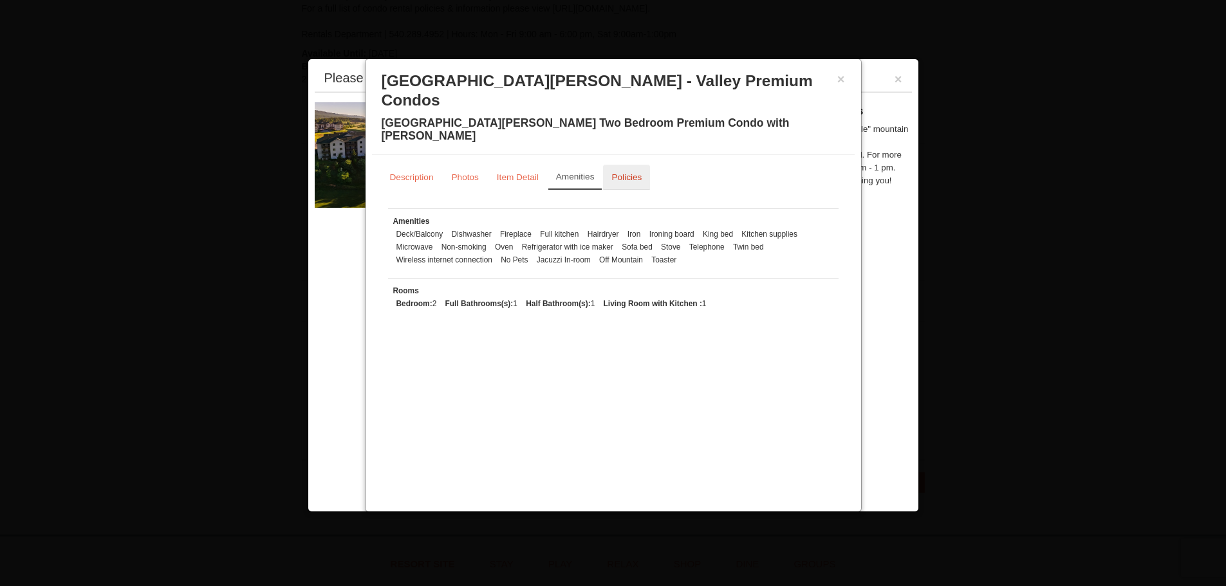
click at [622, 172] on small "Policies" at bounding box center [626, 177] width 30 height 10
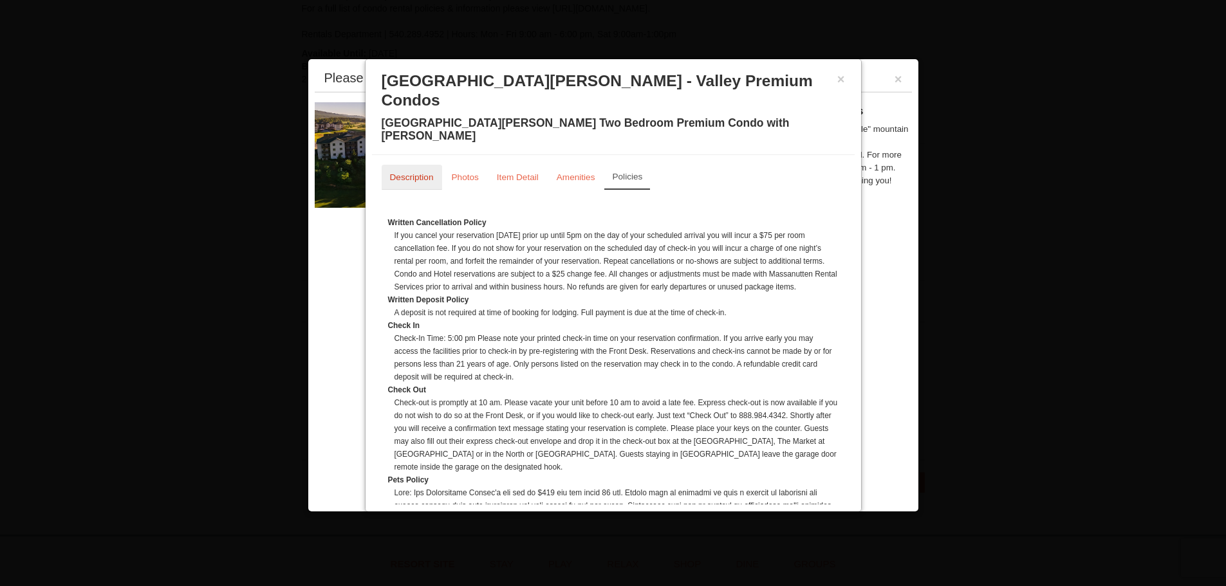
click at [418, 172] on small "Description" at bounding box center [412, 177] width 44 height 10
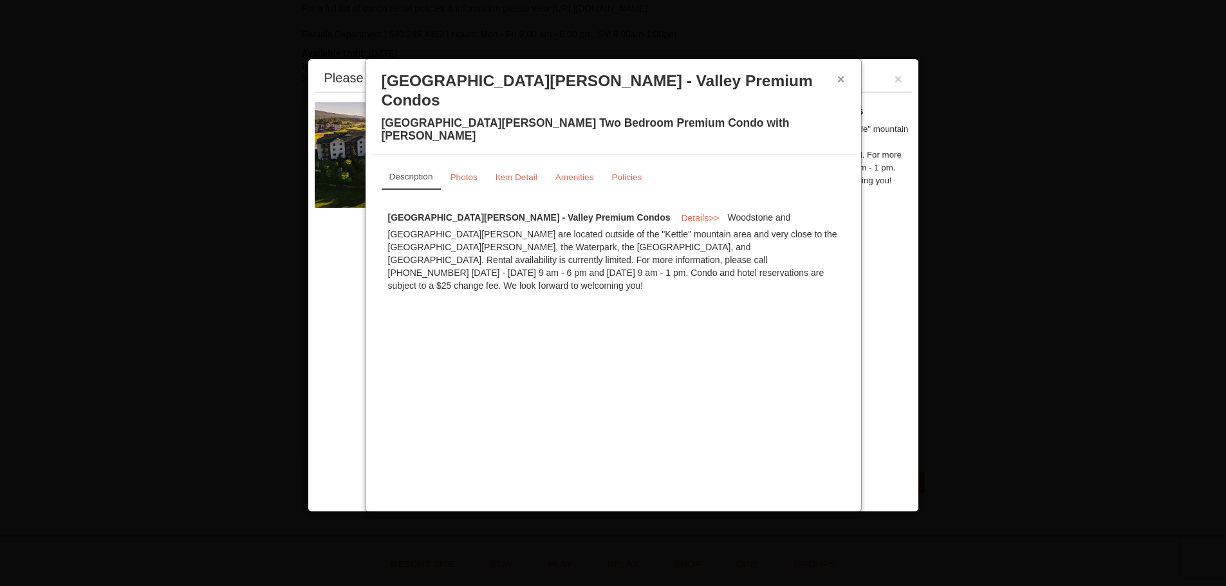
click at [838, 77] on button "×" at bounding box center [841, 79] width 8 height 13
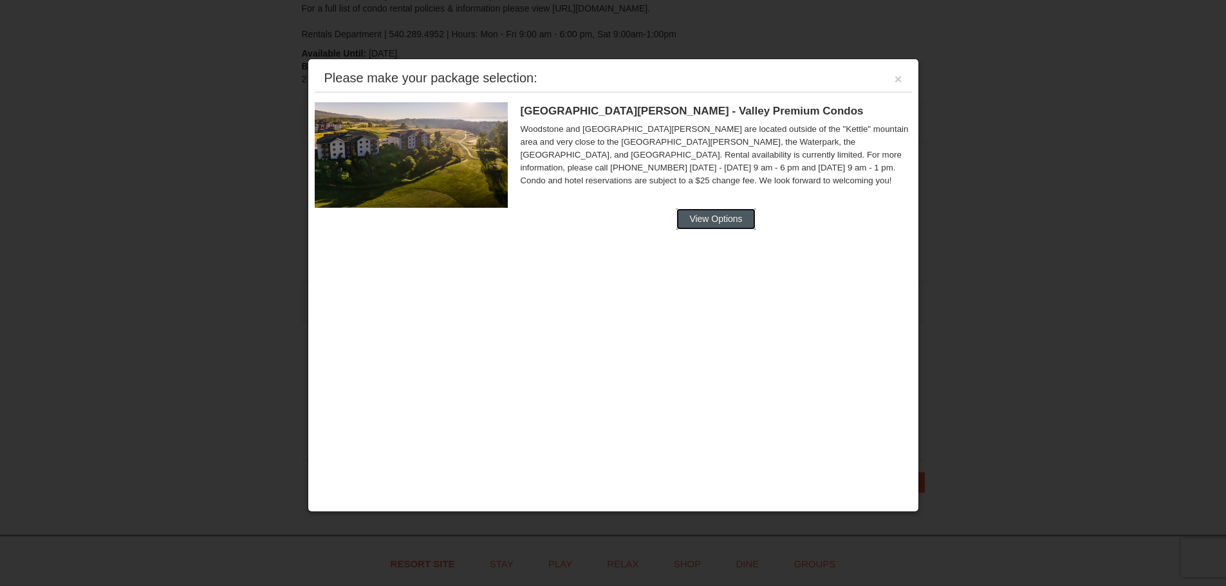
click at [714, 217] on button "View Options" at bounding box center [715, 218] width 78 height 21
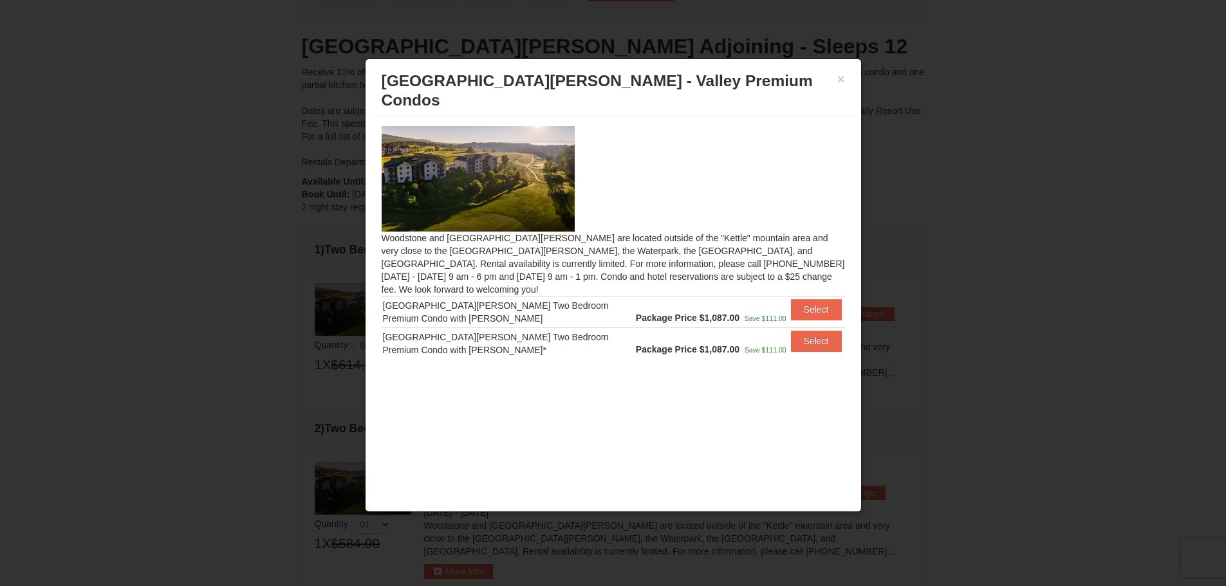
scroll to position [113, 0]
click at [838, 81] on button "×" at bounding box center [841, 79] width 8 height 13
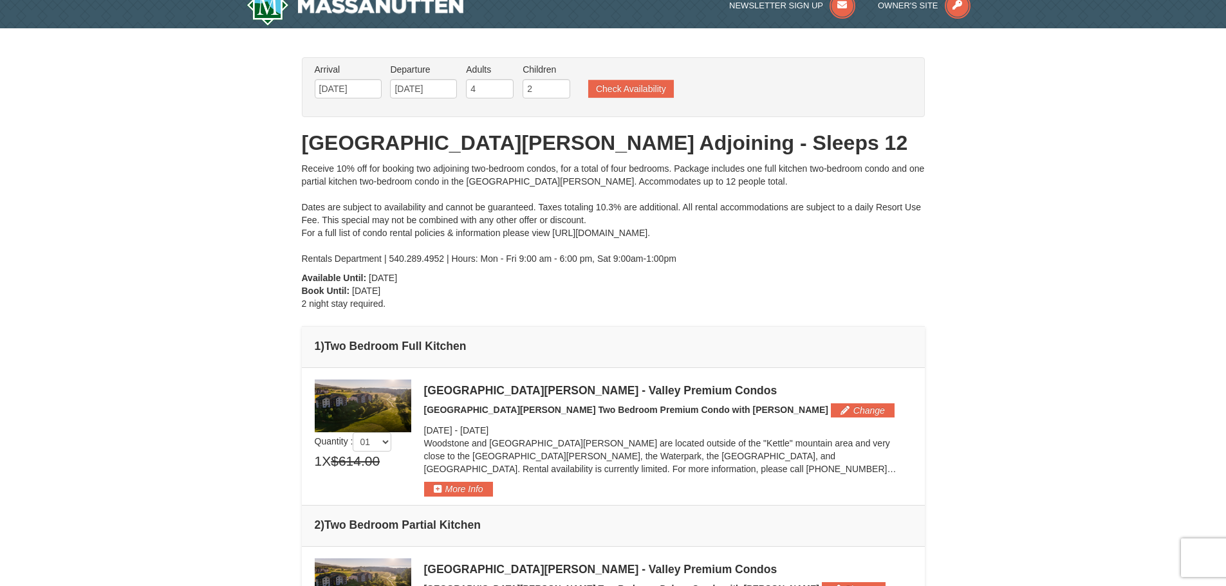
scroll to position [0, 0]
